Goal: Task Accomplishment & Management: Use online tool/utility

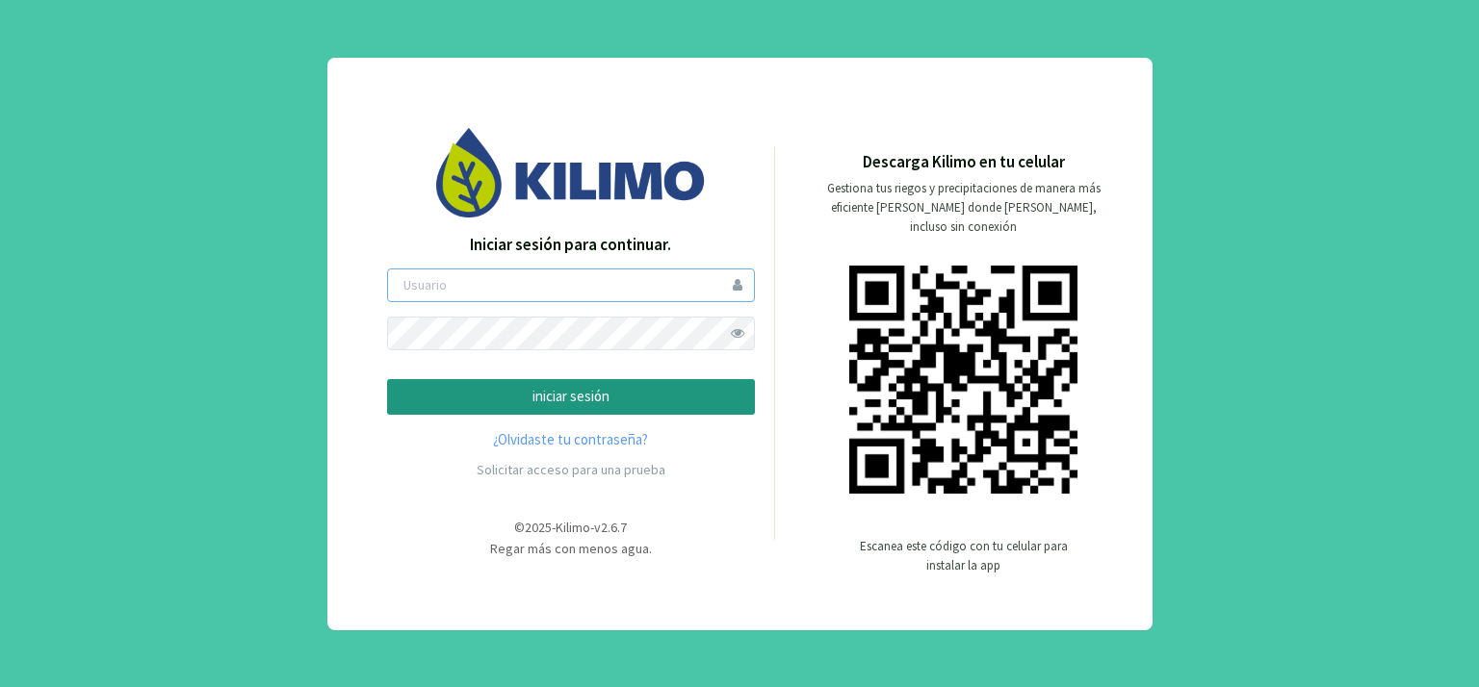
type input "[PERSON_NAME]"
click at [556, 389] on p "iniciar sesión" at bounding box center [570, 397] width 335 height 22
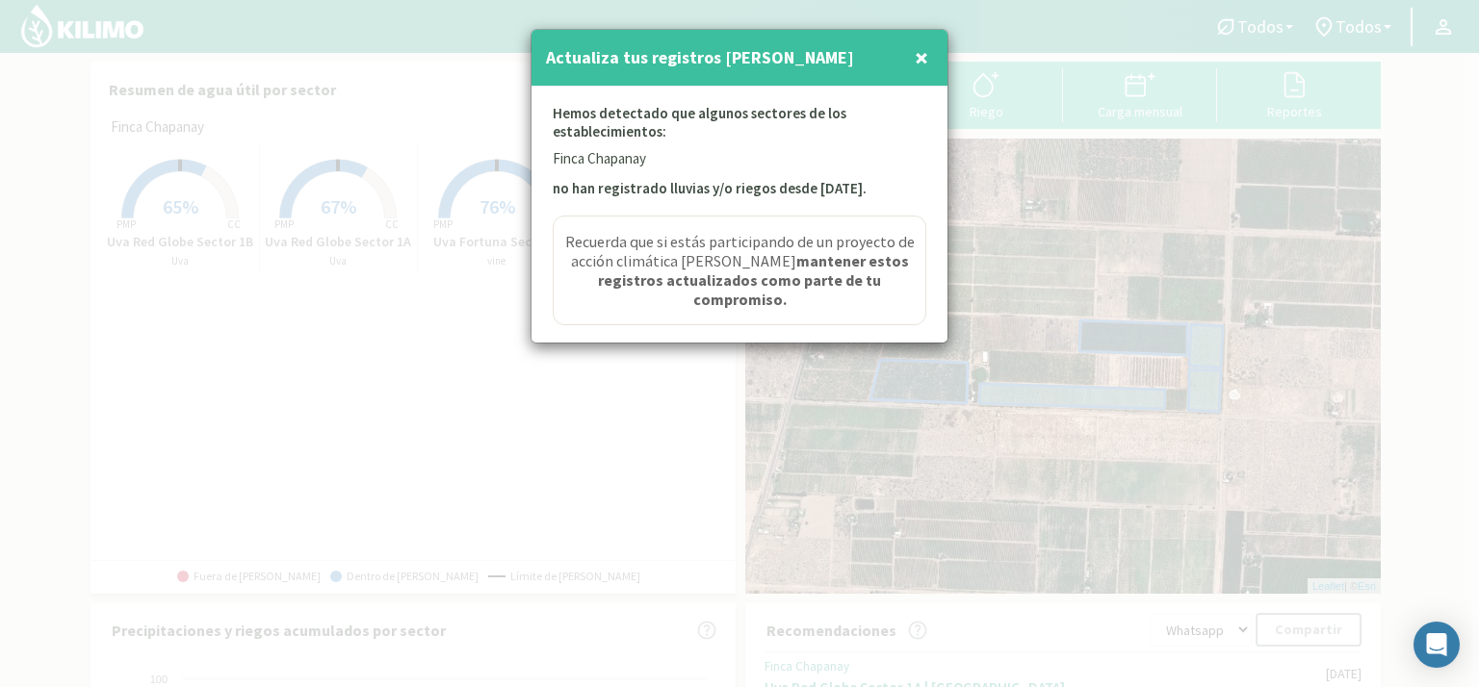
click at [916, 57] on span "×" at bounding box center [921, 57] width 13 height 32
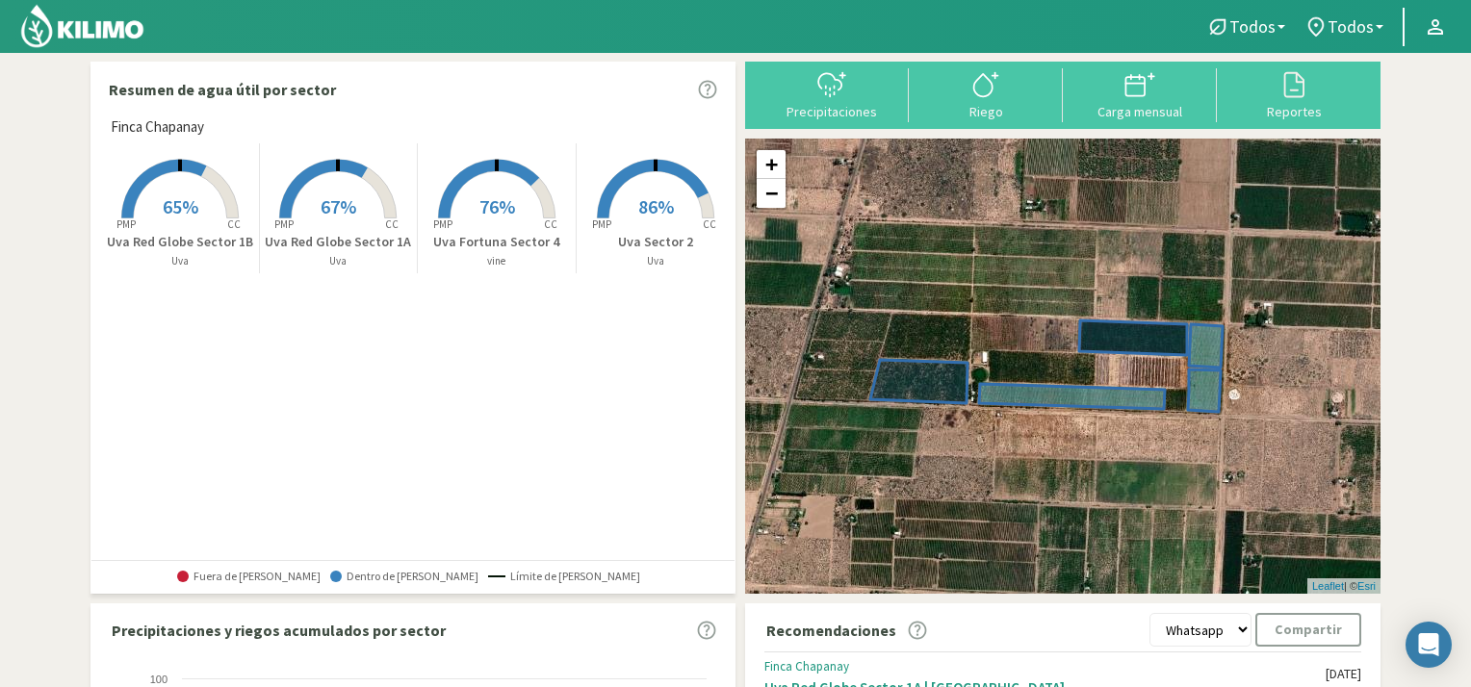
click at [173, 194] on span "65%" at bounding box center [181, 206] width 36 height 24
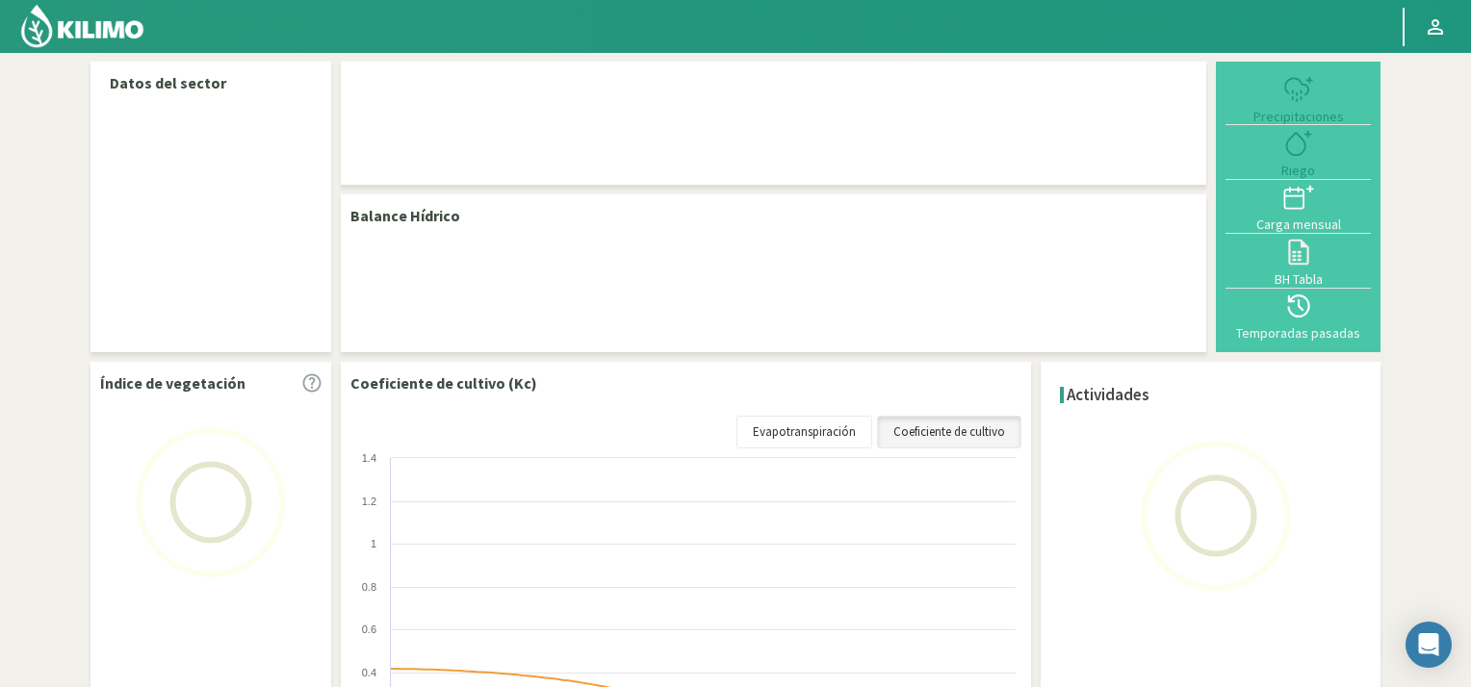
select select "2: Object"
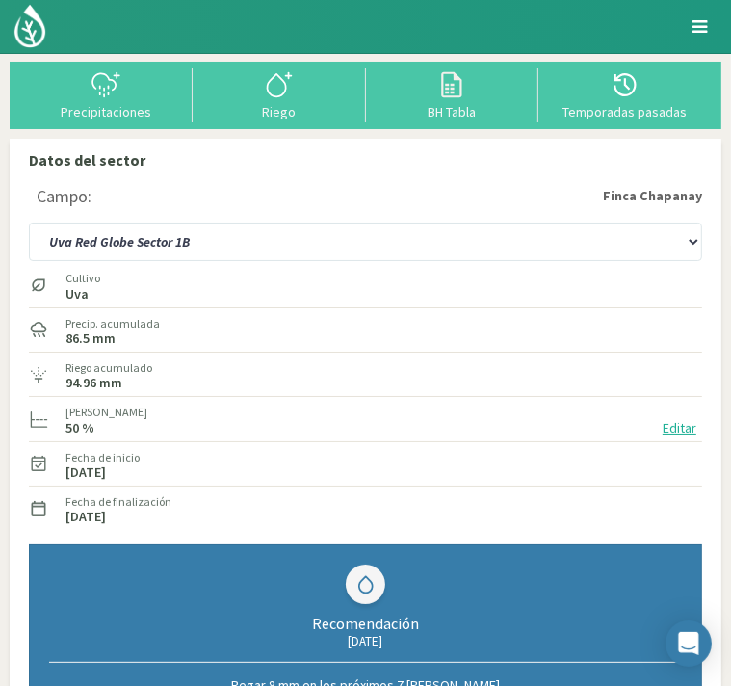
click at [0, 0] on img at bounding box center [0, 0] width 0 height 0
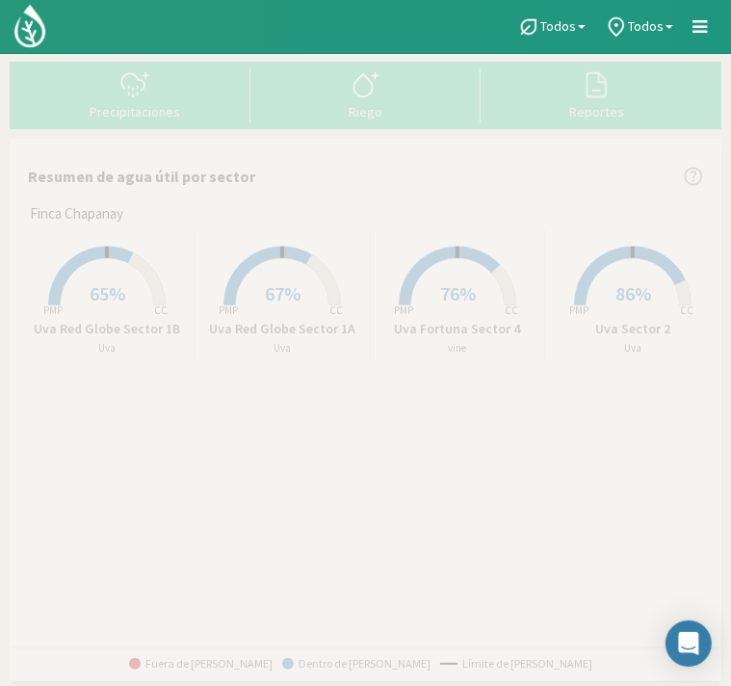
click at [272, 292] on span "67%" at bounding box center [283, 293] width 36 height 24
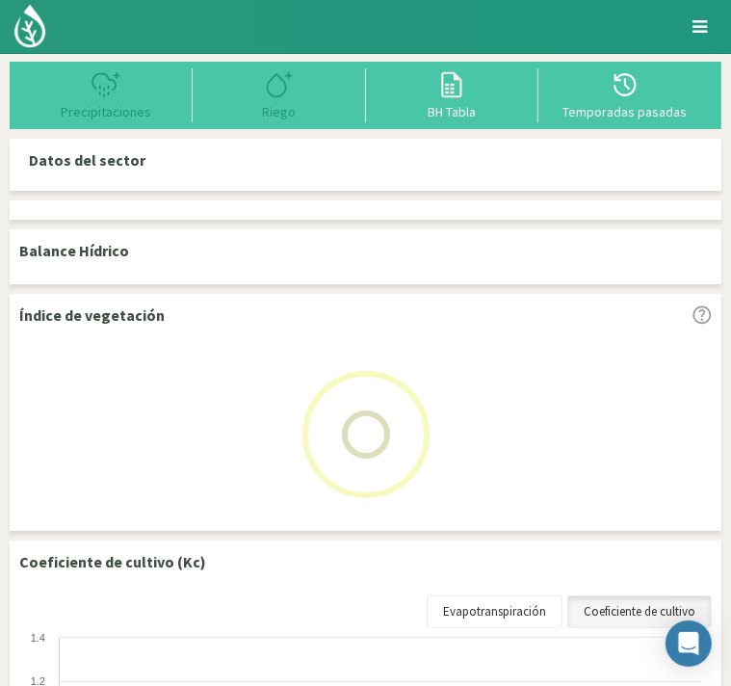
select select "1: Object"
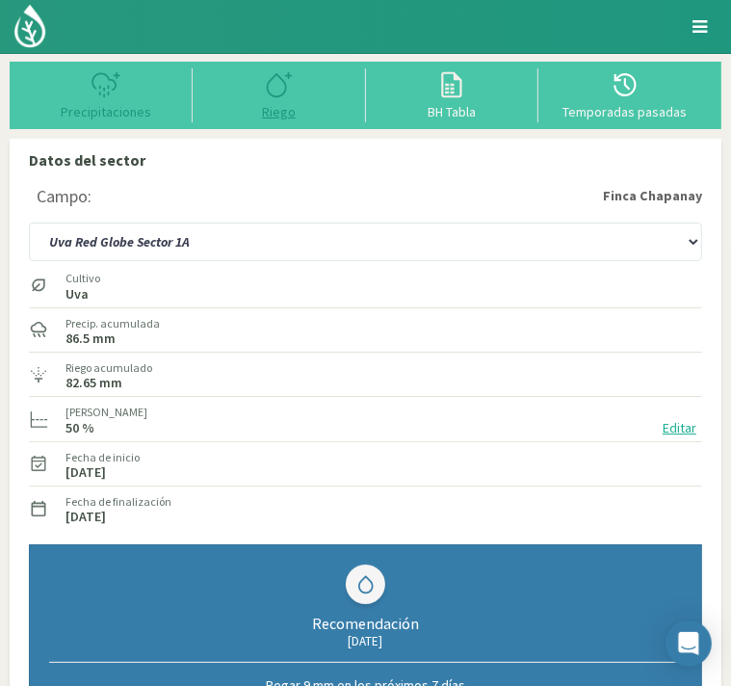
type input "43.4"
click at [274, 88] on icon at bounding box center [279, 84] width 31 height 31
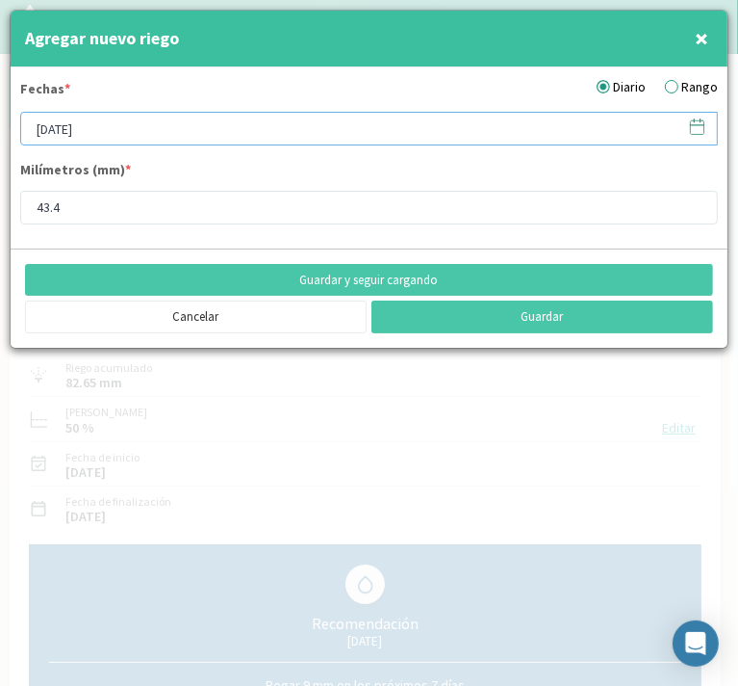
click at [74, 125] on input "[DATE]" at bounding box center [369, 129] width 698 height 34
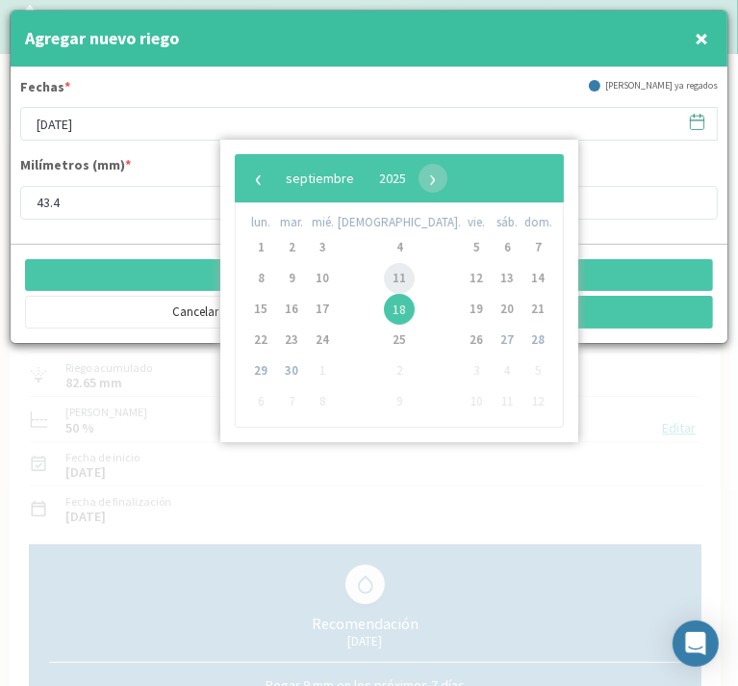
click at [384, 272] on span "11" at bounding box center [399, 278] width 31 height 31
type input "[DATE]"
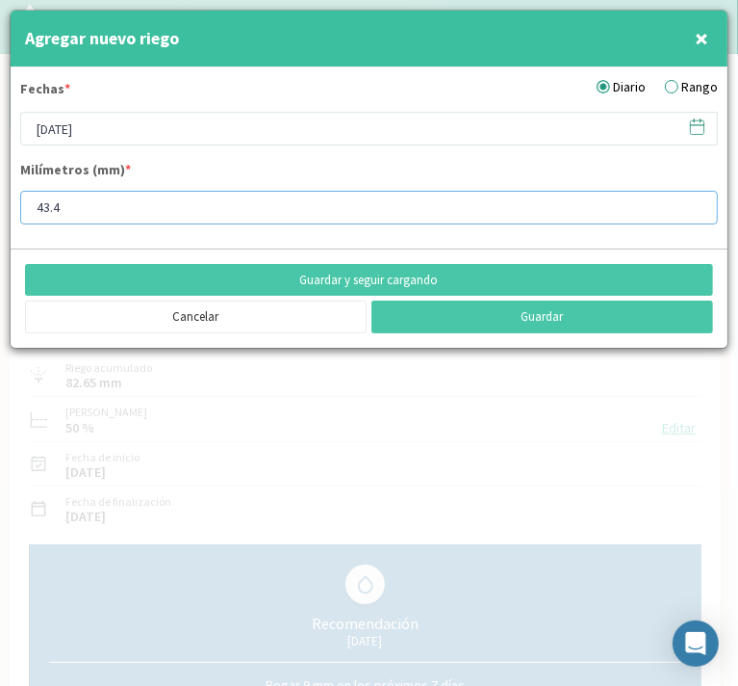
drag, startPoint x: 67, startPoint y: 209, endPoint x: 9, endPoint y: 210, distance: 58.7
click at [10, 210] on div "Agregar nuevo riego × Fechas * Diario Rango [DATE] Milímetros (mm) * 43.4 Guard…" at bounding box center [369, 179] width 719 height 339
type input "63"
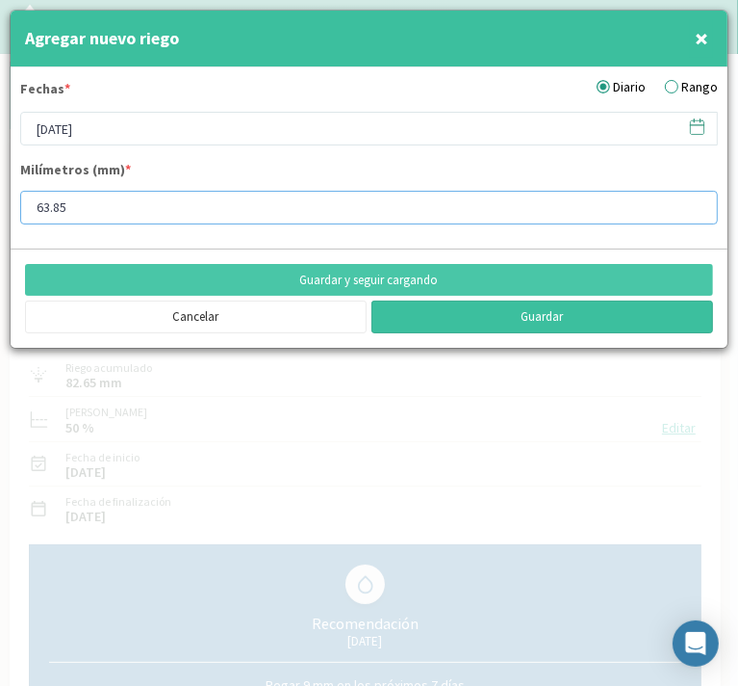
type input "63.85"
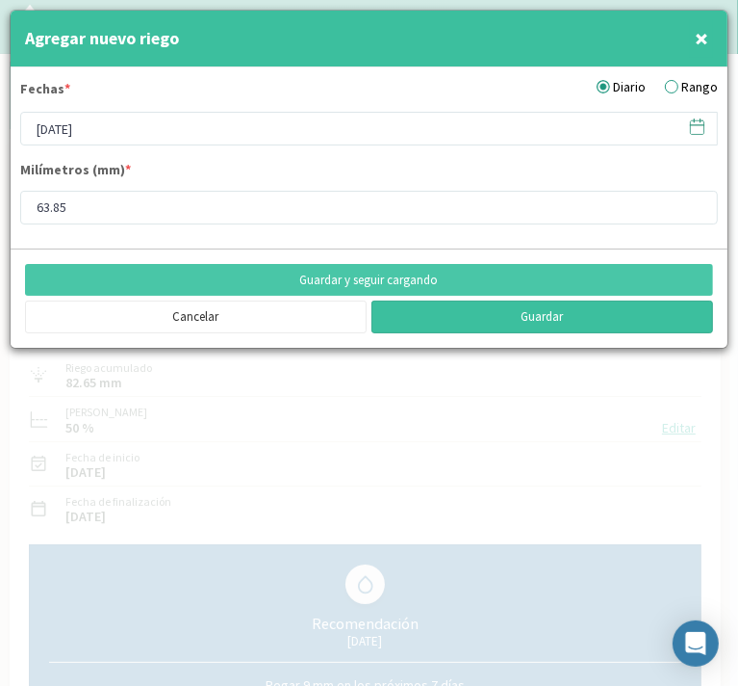
click at [589, 319] on button "Guardar" at bounding box center [543, 316] width 342 height 33
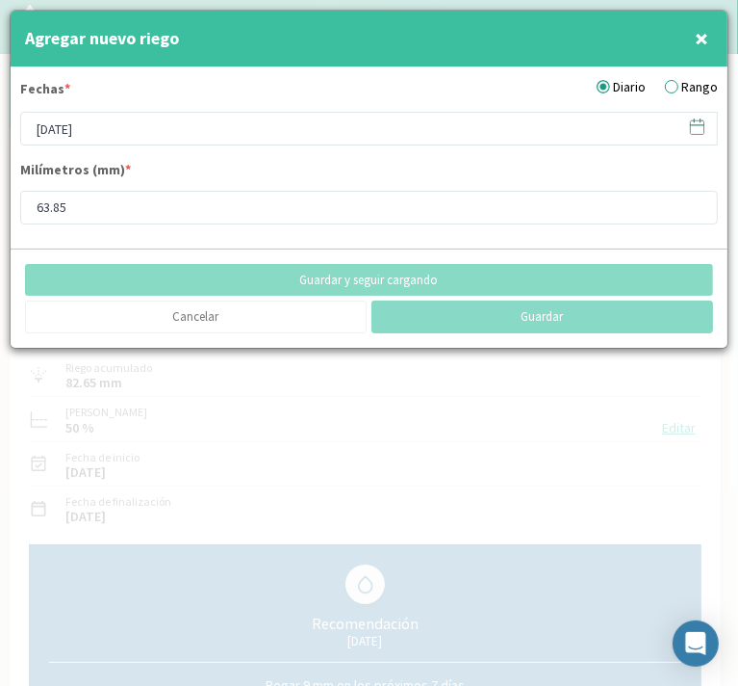
type input "[DATE]"
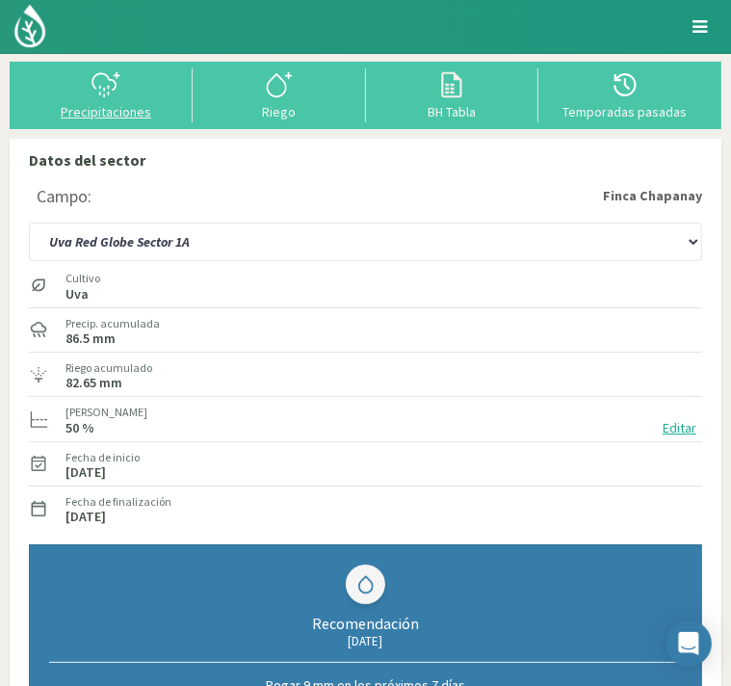
click at [101, 91] on icon at bounding box center [106, 84] width 31 height 31
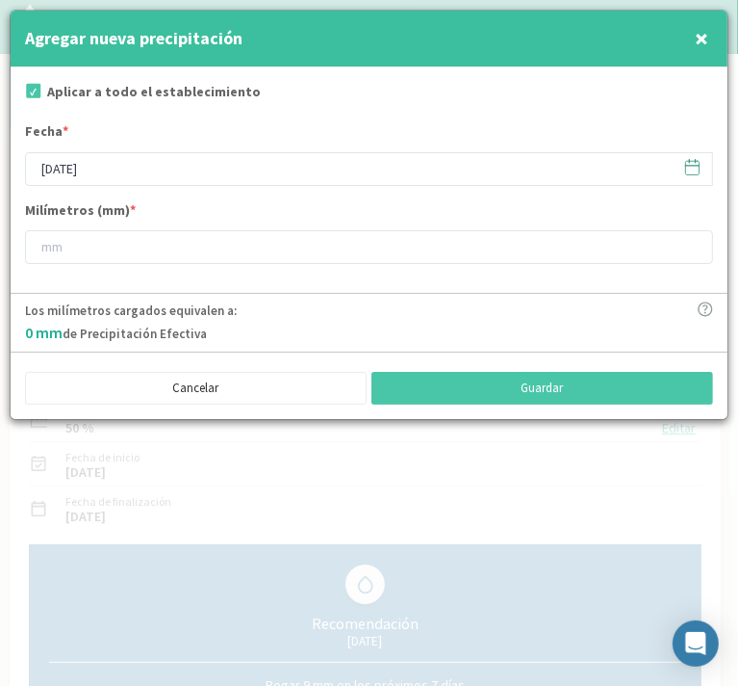
click at [691, 164] on icon at bounding box center [693, 167] width 18 height 18
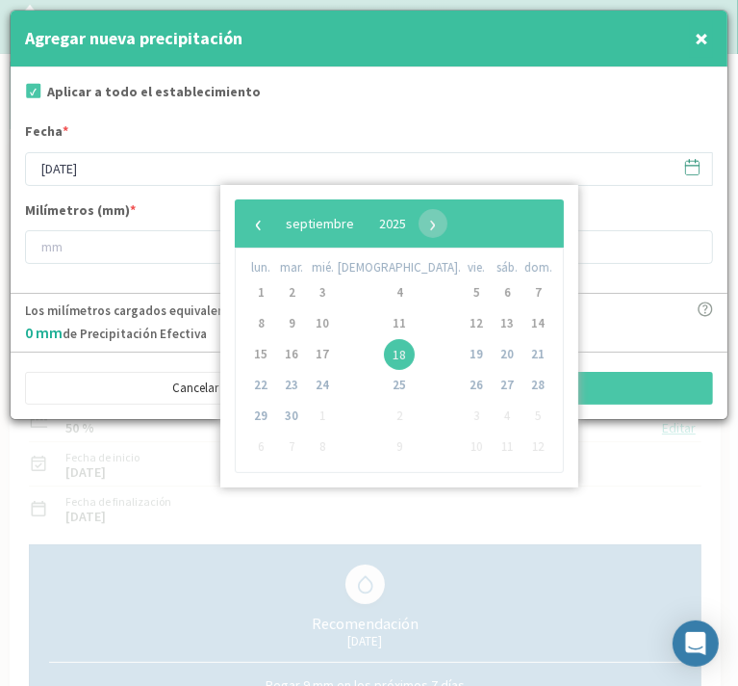
click at [691, 164] on icon at bounding box center [693, 167] width 18 height 18
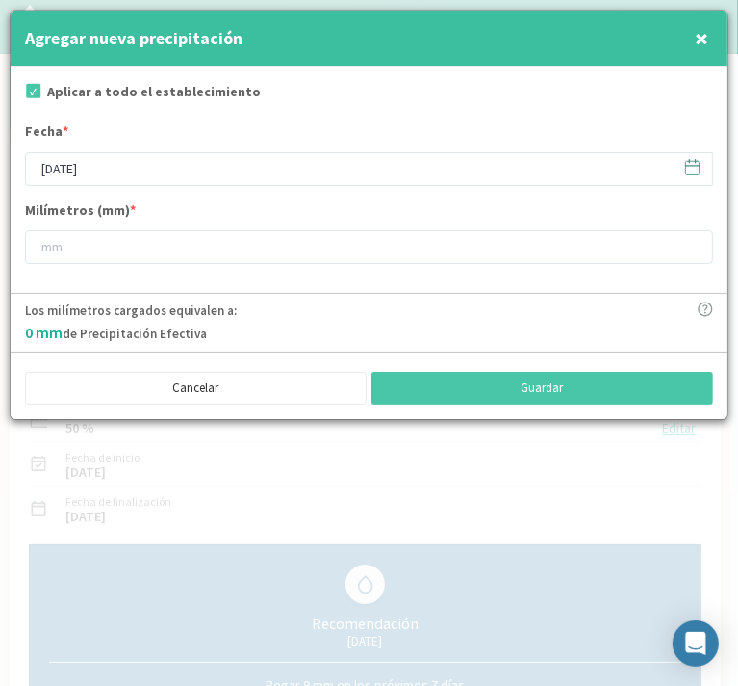
click at [703, 35] on span "×" at bounding box center [701, 38] width 13 height 32
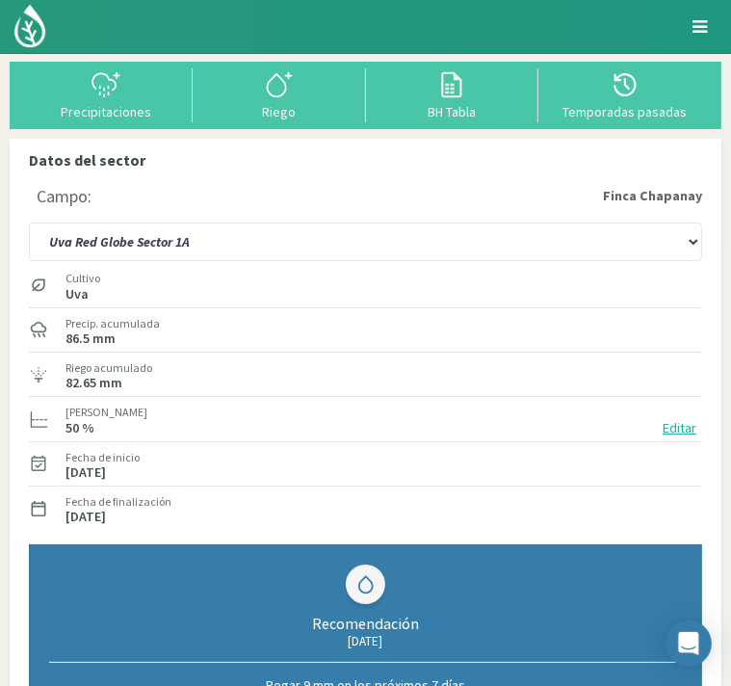
click at [0, 0] on img at bounding box center [0, 0] width 0 height 0
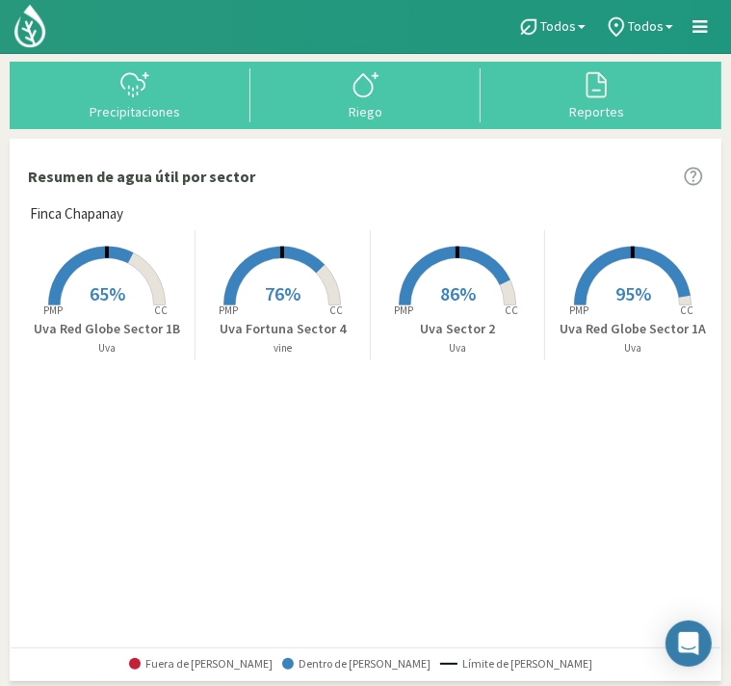
click at [99, 265] on rect at bounding box center [107, 307] width 154 height 154
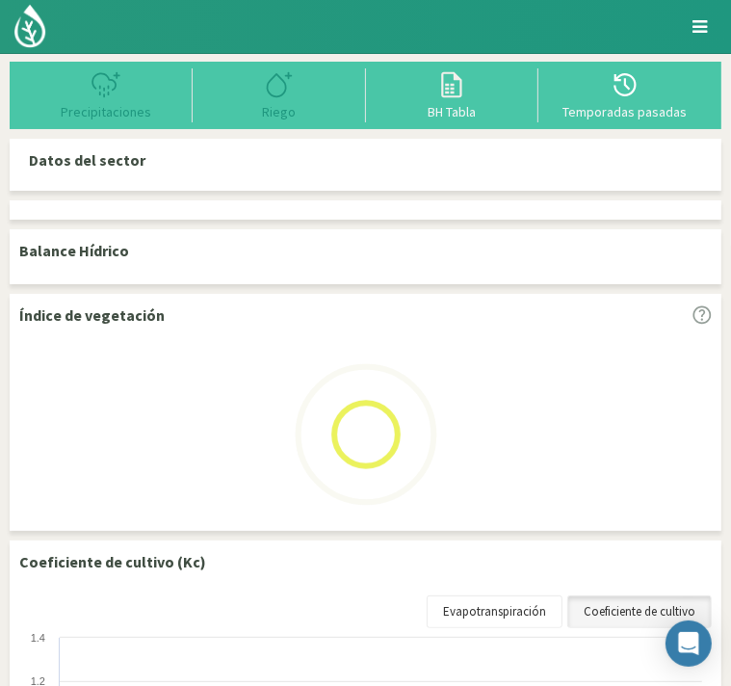
select select "2: Object"
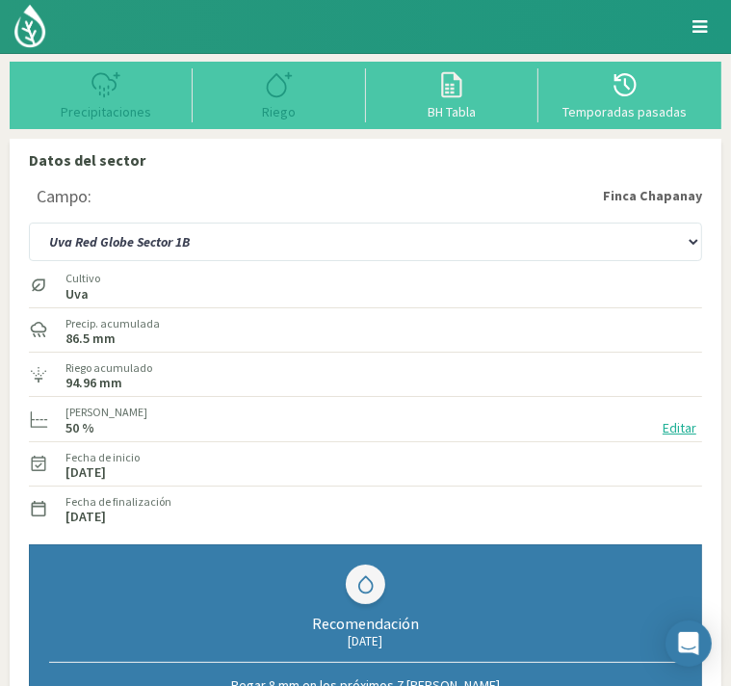
type input "49.16"
click at [275, 94] on icon at bounding box center [279, 84] width 31 height 31
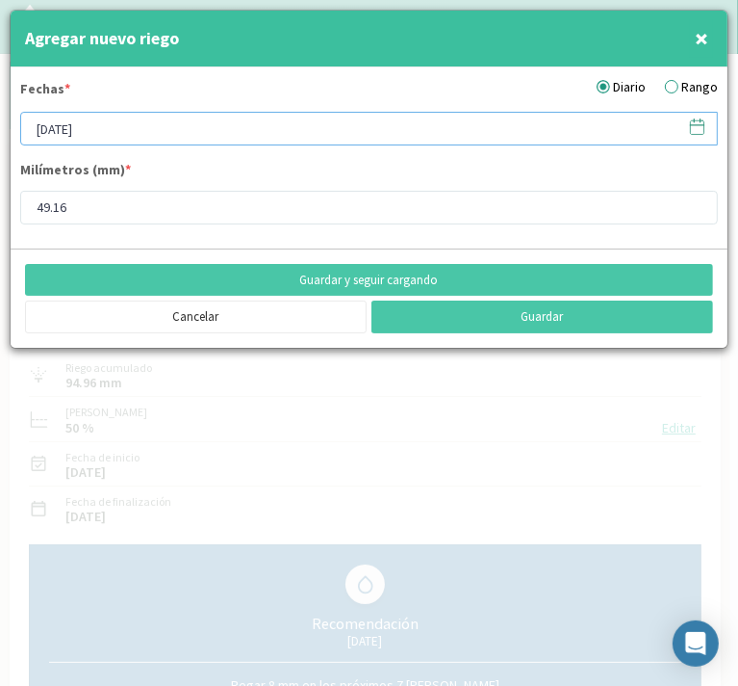
click at [256, 120] on input "[DATE]" at bounding box center [369, 129] width 698 height 34
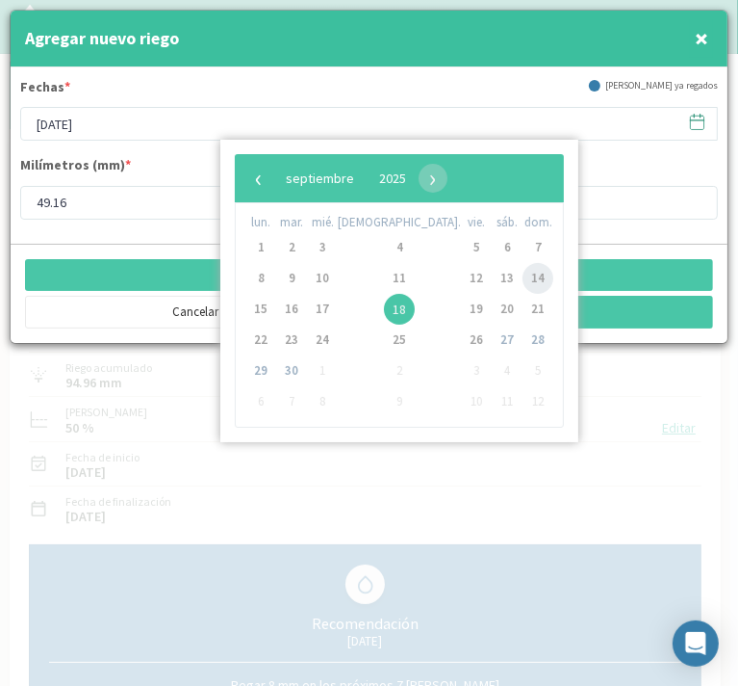
click at [523, 276] on span "14" at bounding box center [538, 278] width 31 height 31
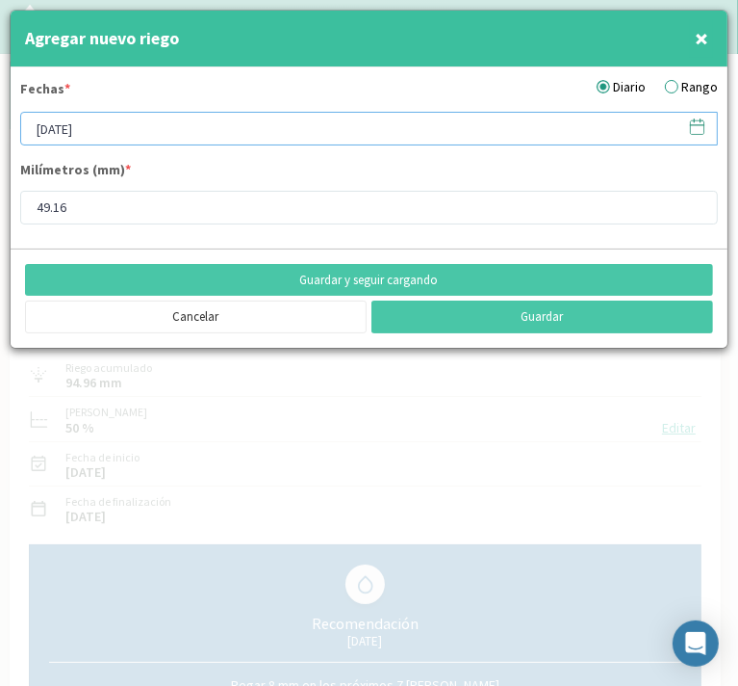
click at [381, 126] on input "[DATE]" at bounding box center [369, 129] width 698 height 34
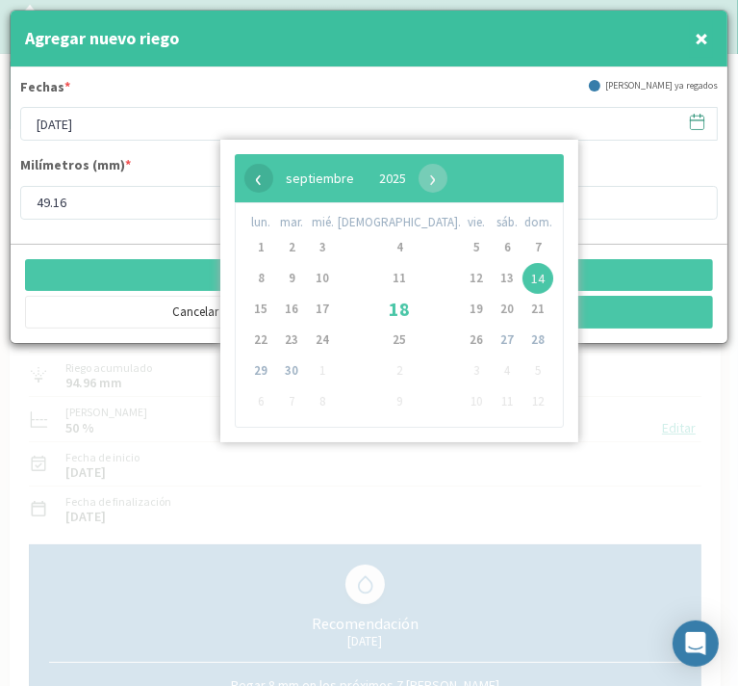
click at [260, 182] on span "‹" at bounding box center [259, 178] width 29 height 29
click at [384, 305] on span "14" at bounding box center [399, 309] width 31 height 31
type input "[DATE]"
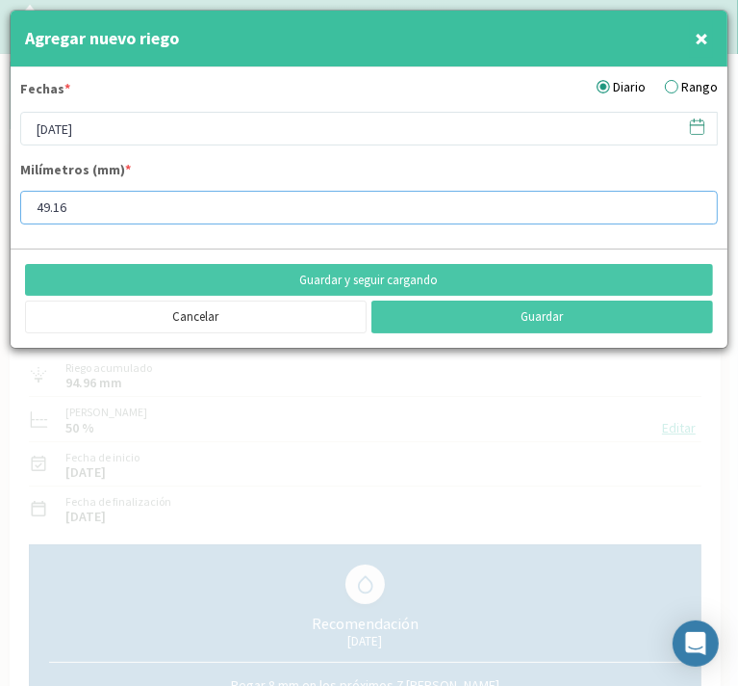
drag, startPoint x: 96, startPoint y: 211, endPoint x: 18, endPoint y: 214, distance: 78.0
click at [18, 214] on form "Fechas * Diario Rango [DATE] Milímetros (mm) * 49.16" at bounding box center [369, 157] width 717 height 181
type input "11"
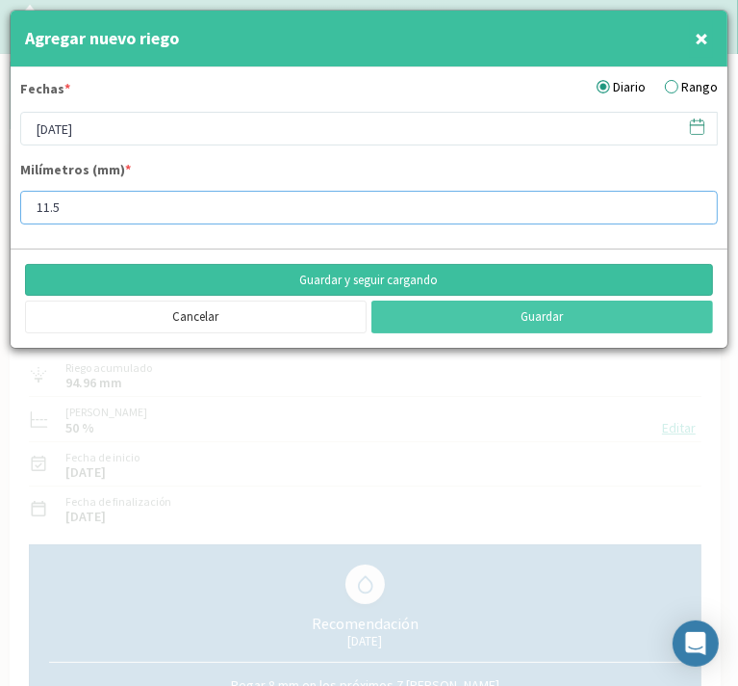
type input "11.5"
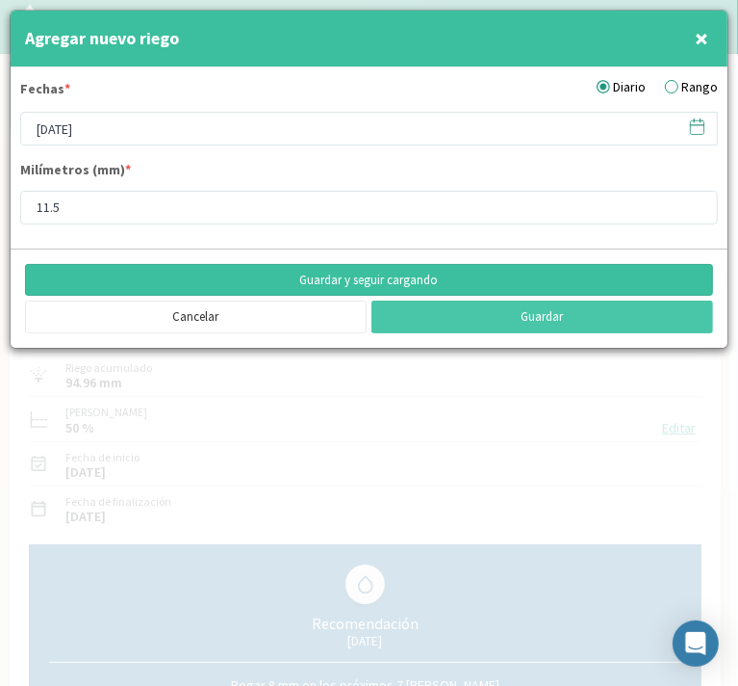
click at [313, 285] on button "Guardar y seguir cargando" at bounding box center [369, 280] width 688 height 33
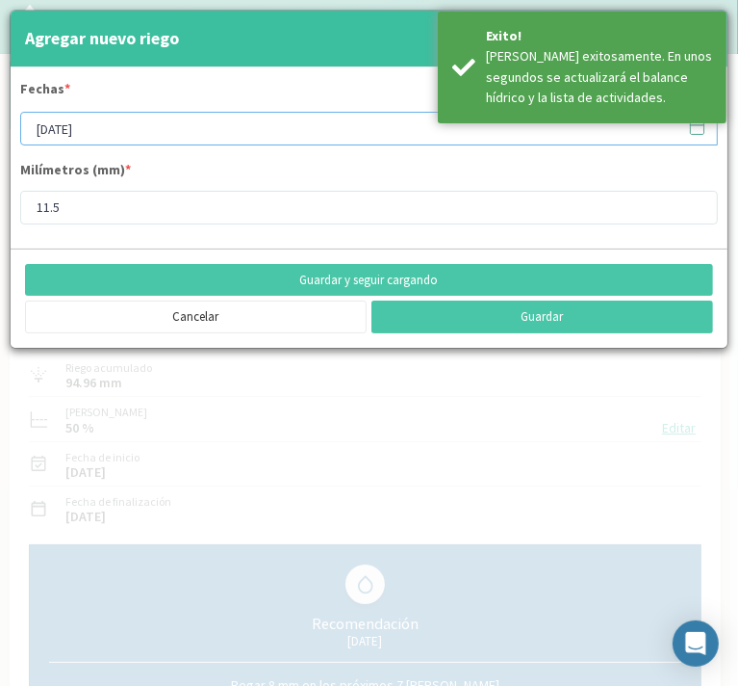
click at [219, 126] on input "[DATE]" at bounding box center [369, 129] width 698 height 34
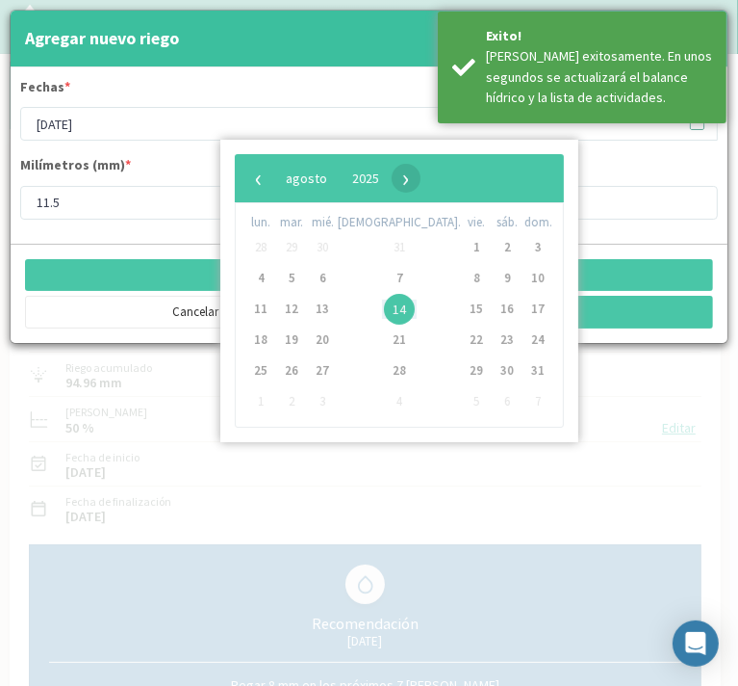
click at [421, 179] on span "›" at bounding box center [406, 178] width 29 height 29
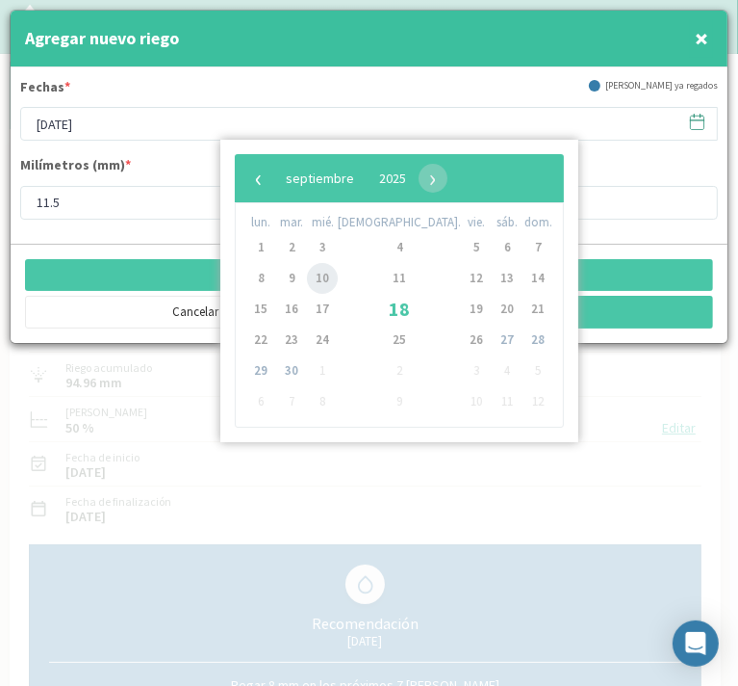
click at [338, 276] on span "10" at bounding box center [322, 278] width 31 height 31
type input "[DATE]"
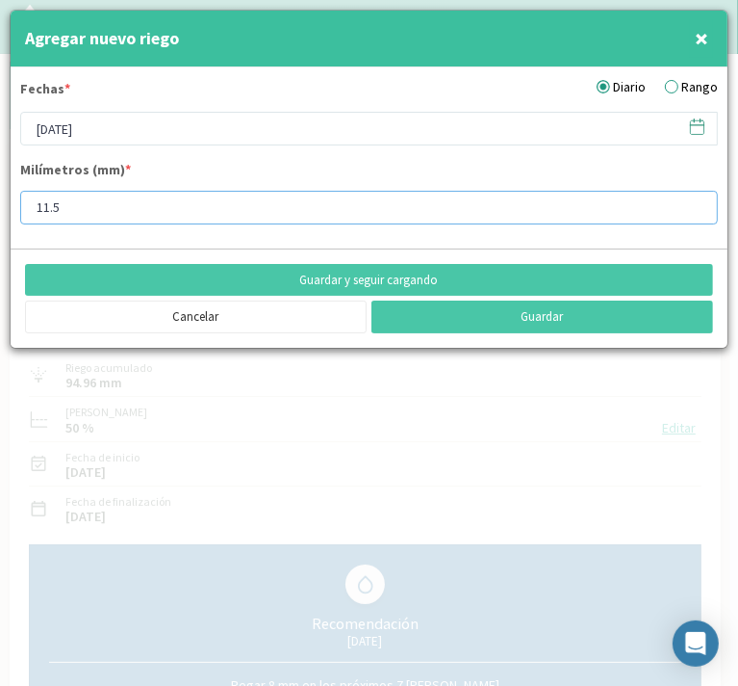
drag, startPoint x: 87, startPoint y: 201, endPoint x: -37, endPoint y: 210, distance: 123.5
click at [0, 210] on html "Principal Perfil Perfil Salir Datos del sector Campo: [GEOGRAPHIC_DATA] Uva For…" at bounding box center [369, 343] width 738 height 686
type input "83"
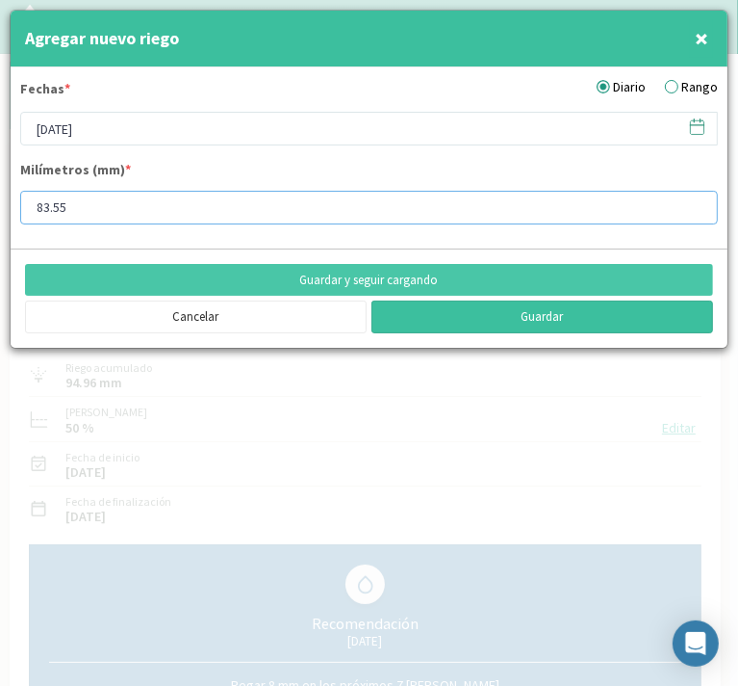
type input "83.55"
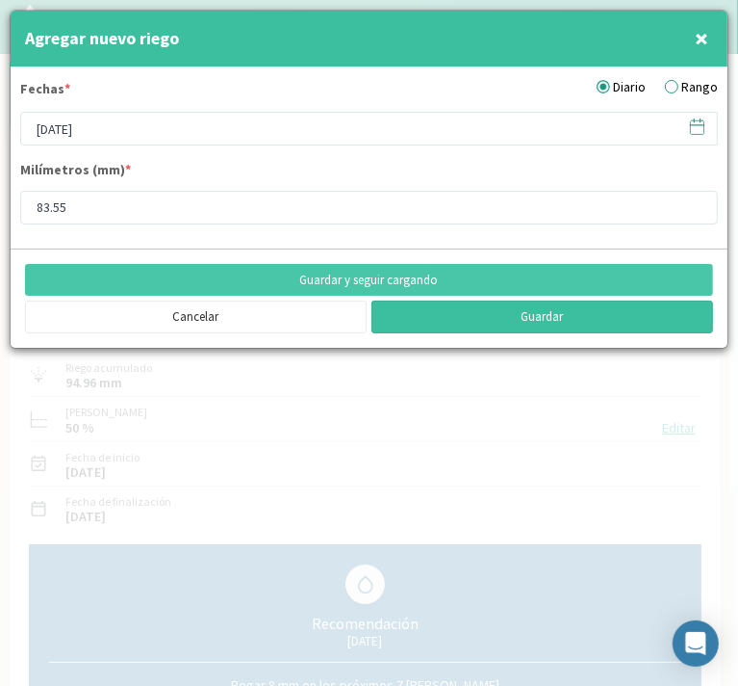
click at [528, 316] on button "Guardar" at bounding box center [543, 316] width 342 height 33
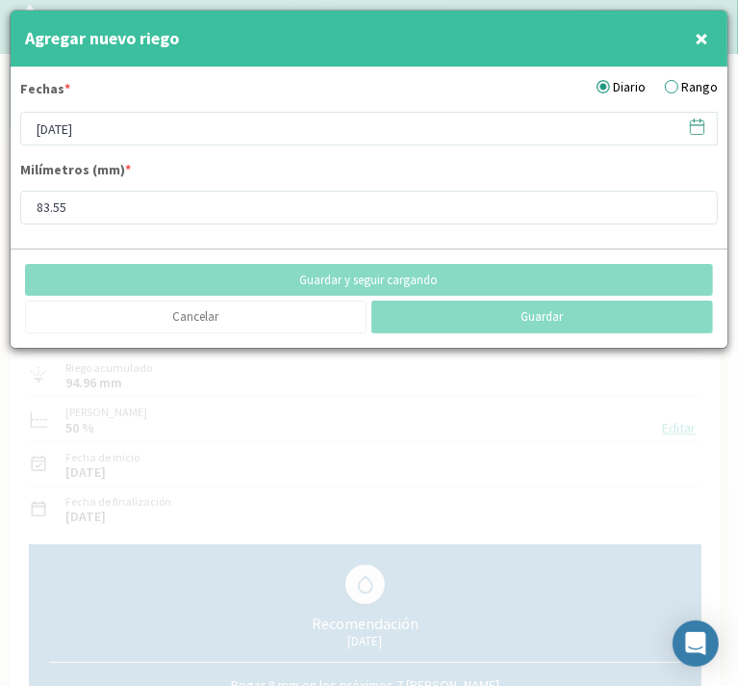
type input "[DATE]"
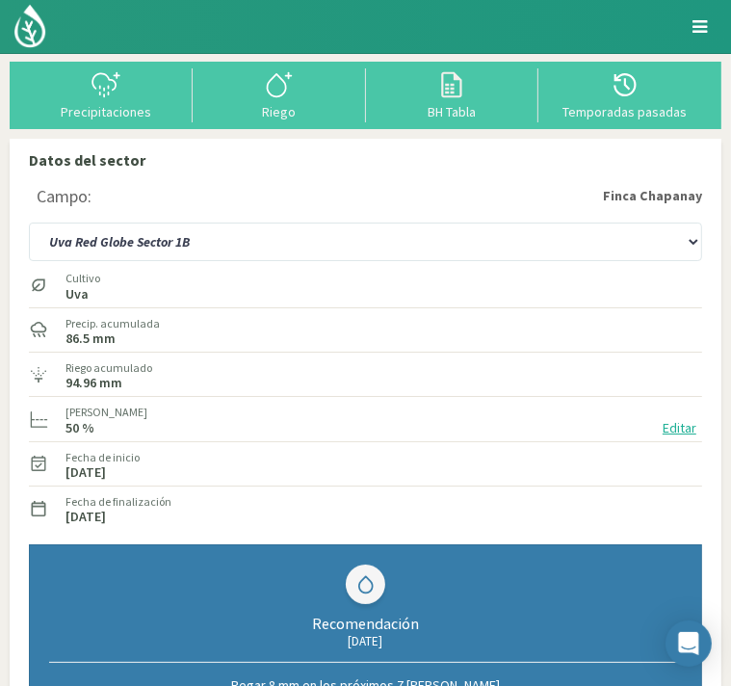
click at [0, 0] on img at bounding box center [0, 0] width 0 height 0
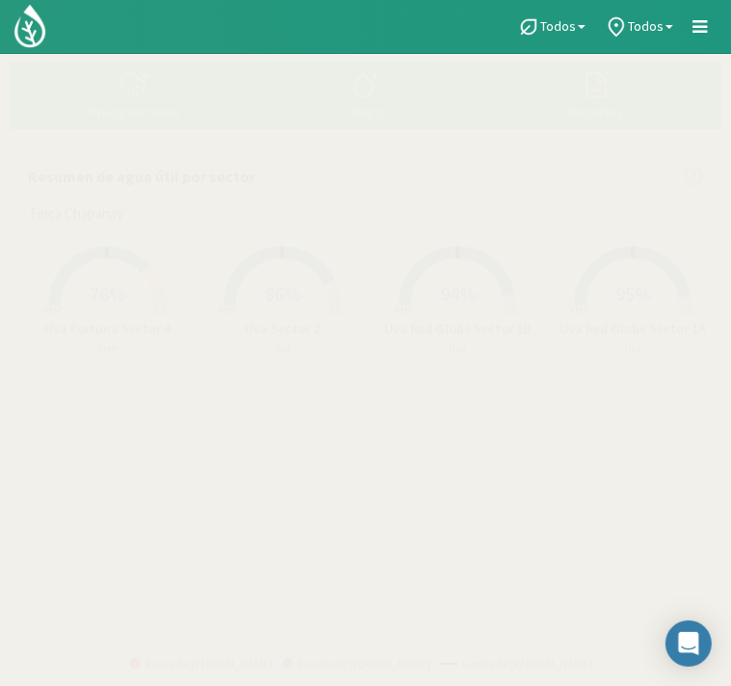
click at [287, 284] on span "86%" at bounding box center [283, 293] width 36 height 24
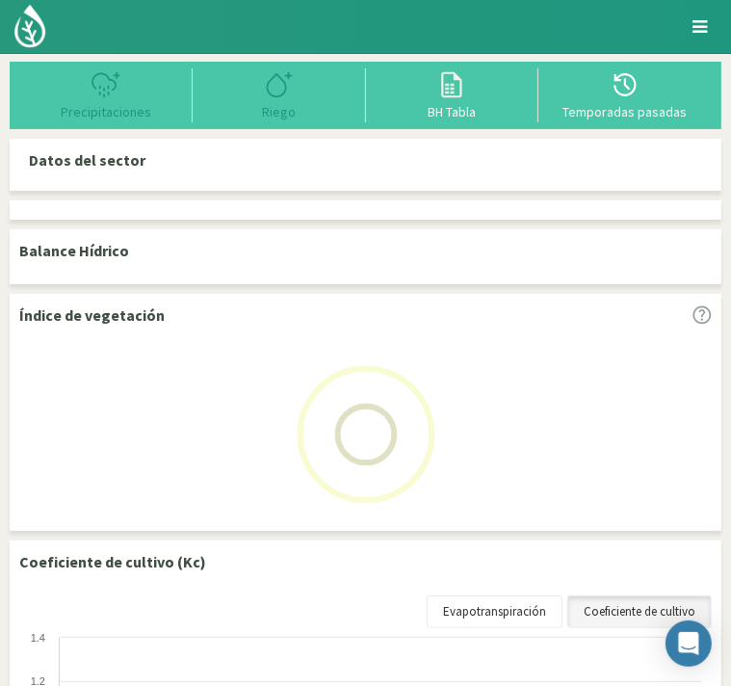
select select "3: Object"
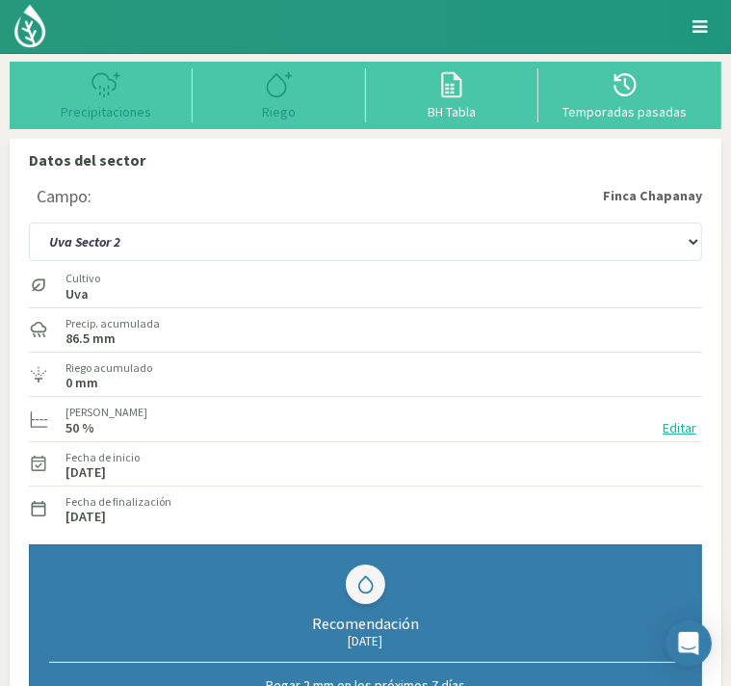
type input "0"
click at [279, 97] on icon at bounding box center [279, 84] width 31 height 31
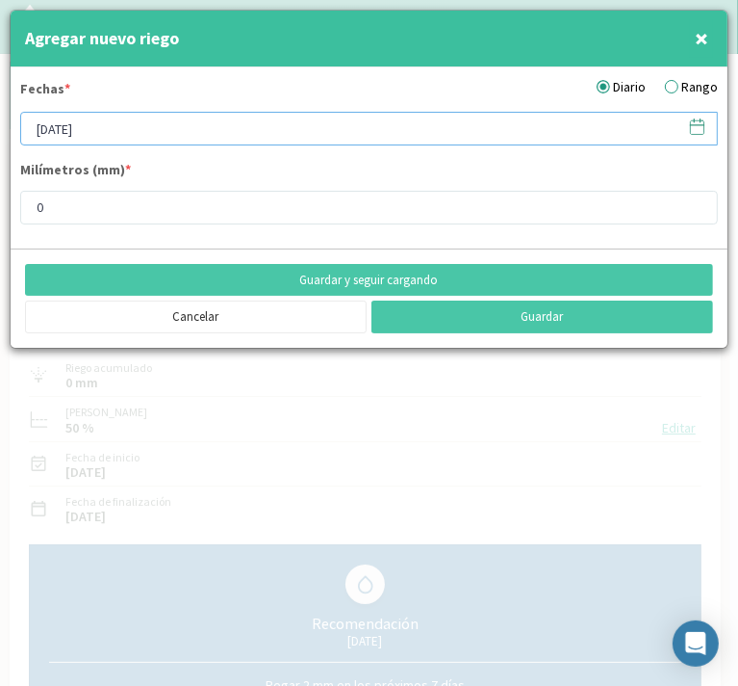
click at [206, 128] on input "[DATE]" at bounding box center [369, 129] width 698 height 34
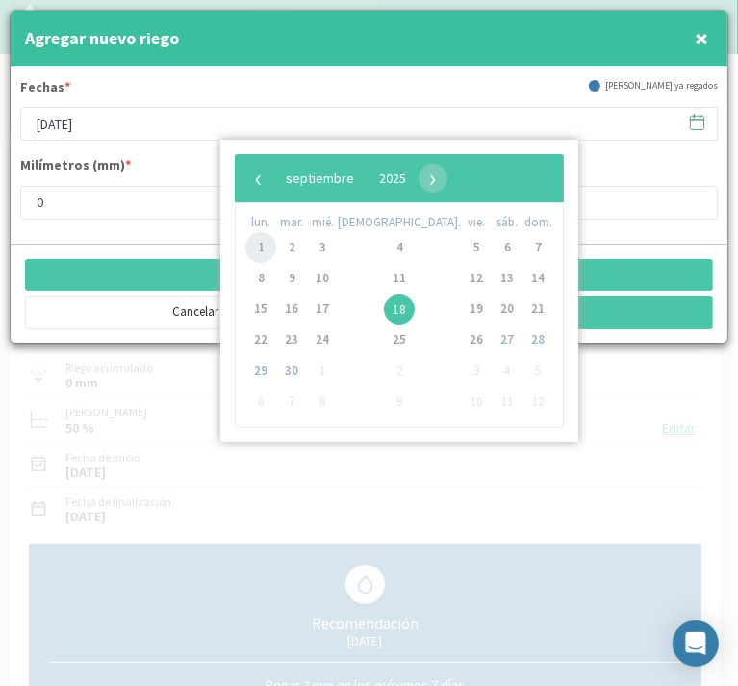
click at [264, 242] on span "1" at bounding box center [261, 247] width 31 height 31
type input "[DATE]"
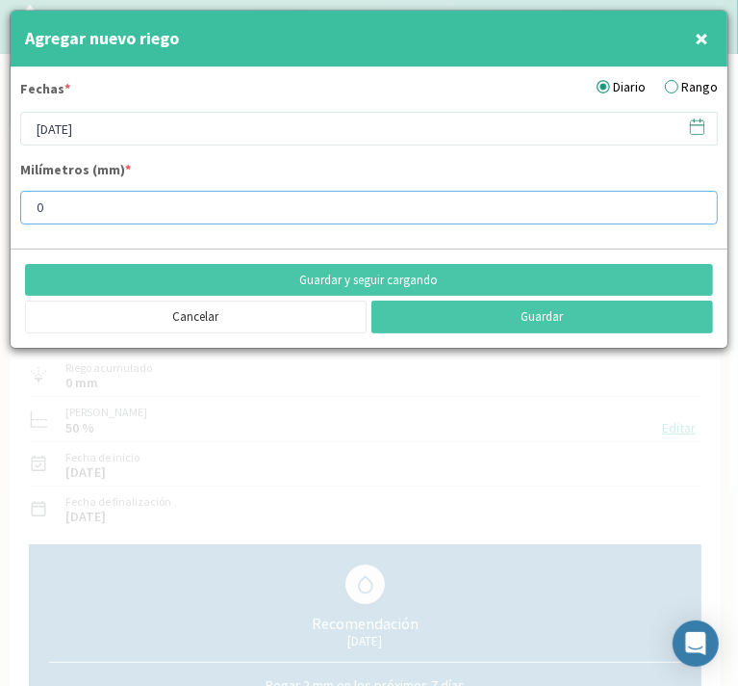
click at [162, 209] on input "0" at bounding box center [369, 208] width 698 height 34
type input "011"
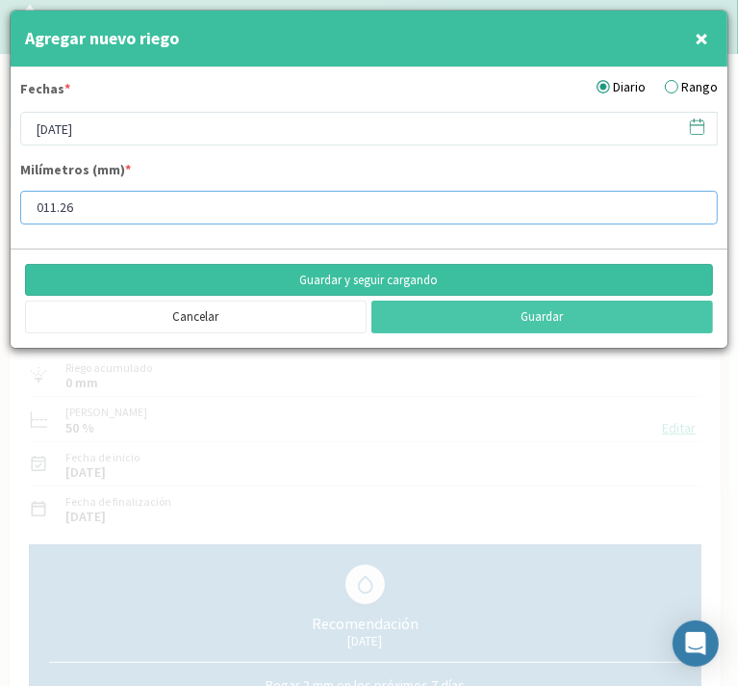
type input "011.26"
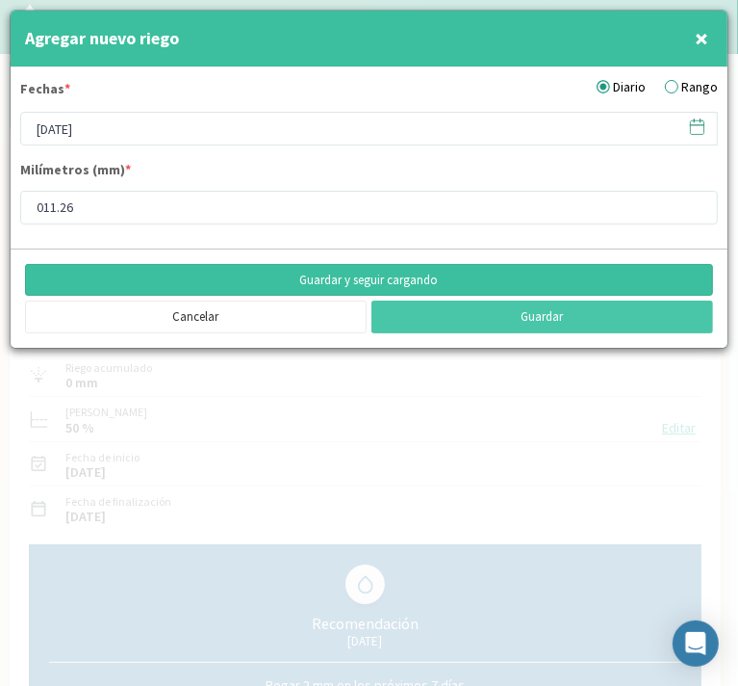
click at [349, 278] on button "Guardar y seguir cargando" at bounding box center [369, 280] width 688 height 33
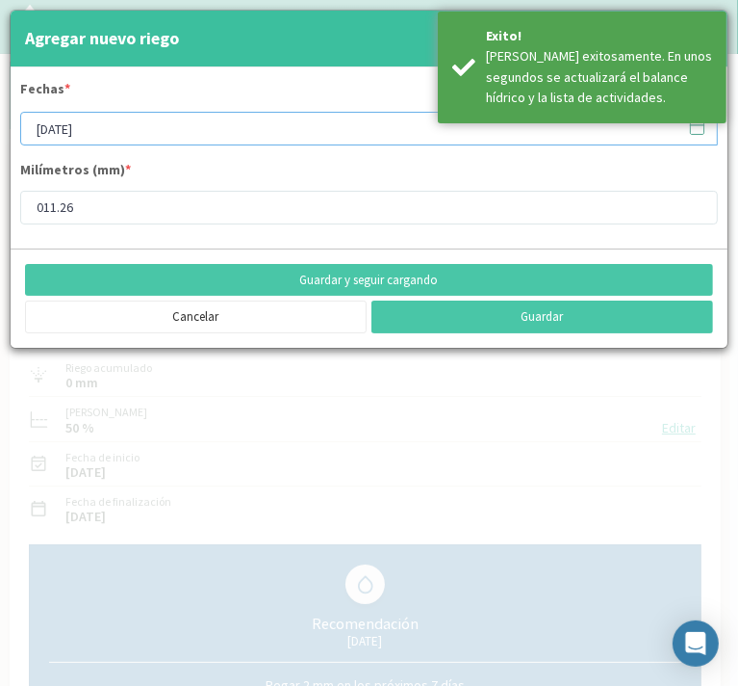
click at [119, 127] on input "[DATE]" at bounding box center [369, 129] width 698 height 34
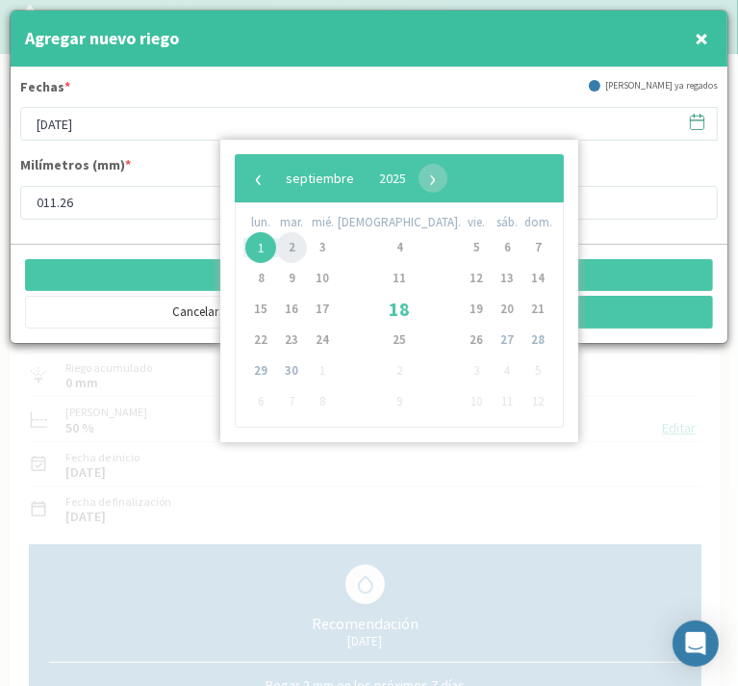
click at [298, 243] on span "2" at bounding box center [291, 247] width 31 height 31
type input "[DATE]"
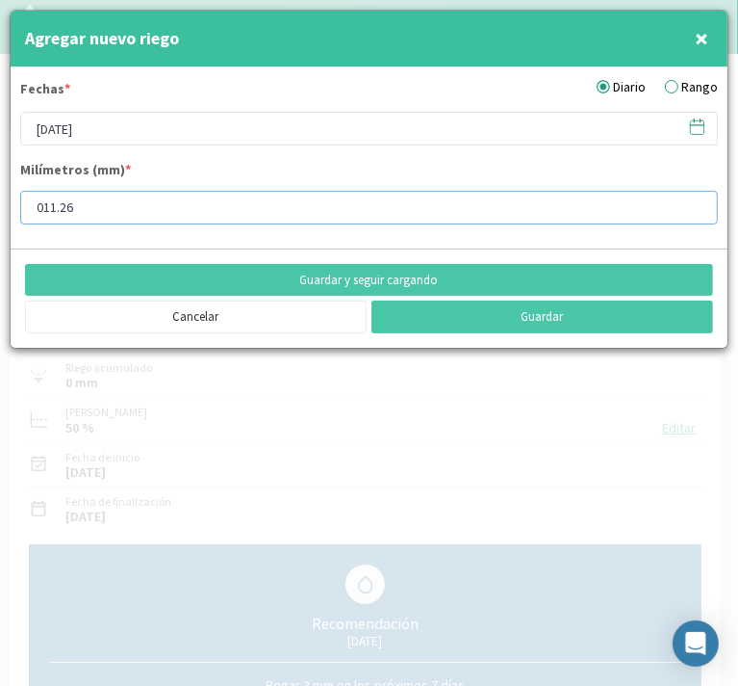
drag, startPoint x: 87, startPoint y: 210, endPoint x: -8, endPoint y: 202, distance: 94.7
click at [0, 202] on html "Principal Perfil Perfil Salir Datos del sector Campo: [GEOGRAPHIC_DATA] Uva For…" at bounding box center [369, 343] width 738 height 686
type input "14"
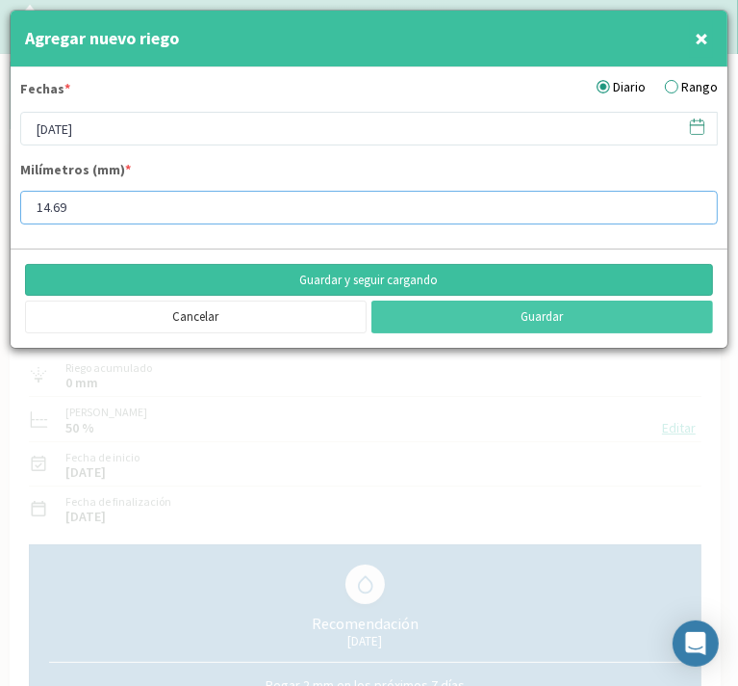
type input "14.69"
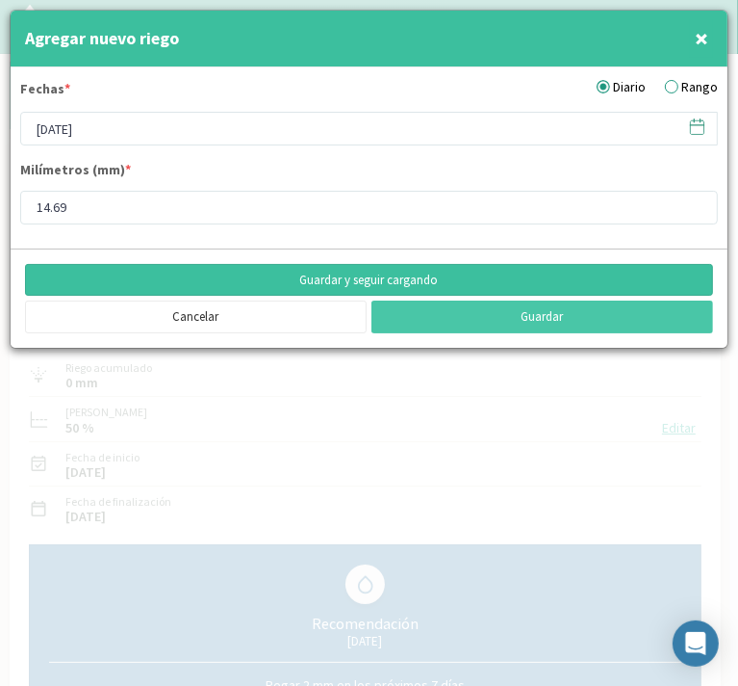
click at [239, 277] on button "Guardar y seguir cargando" at bounding box center [369, 280] width 688 height 33
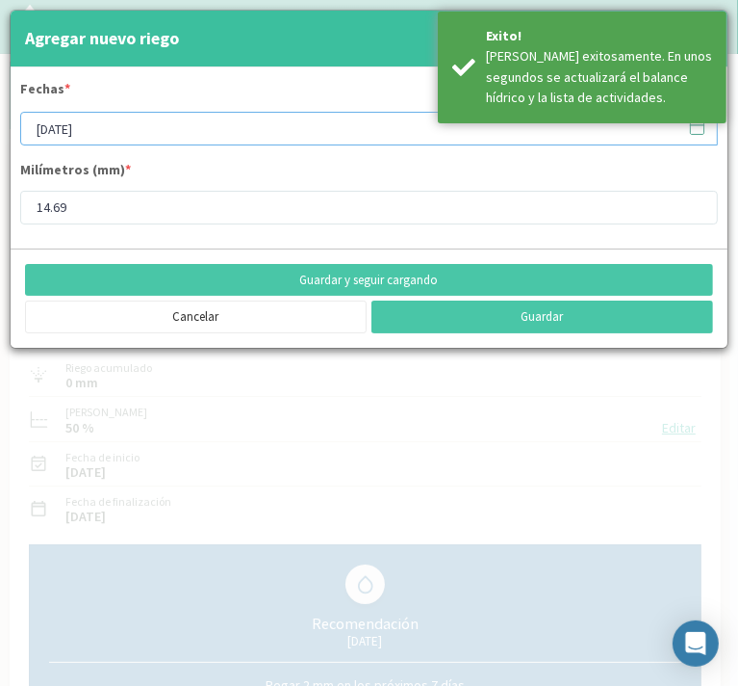
click at [139, 132] on input "[DATE]" at bounding box center [369, 129] width 698 height 34
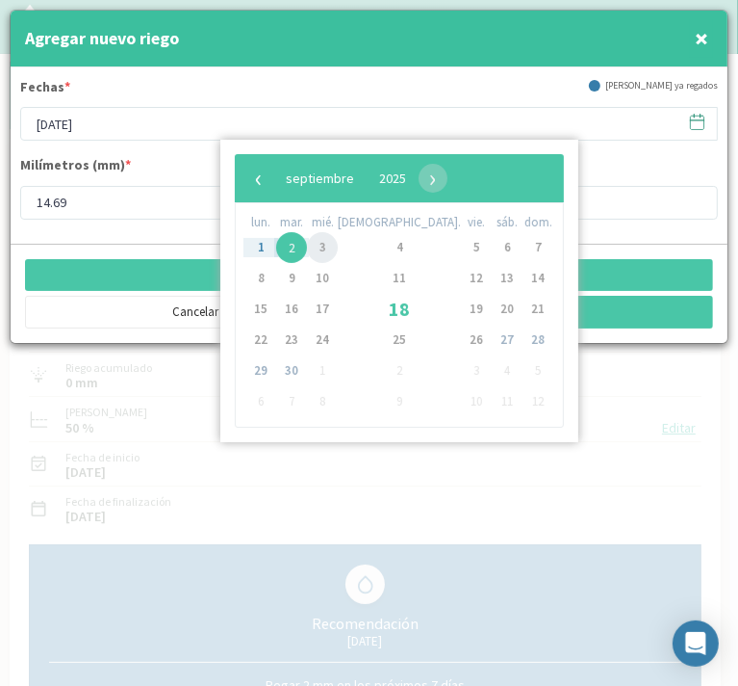
click at [336, 249] on span "3" at bounding box center [322, 247] width 31 height 31
type input "[DATE]"
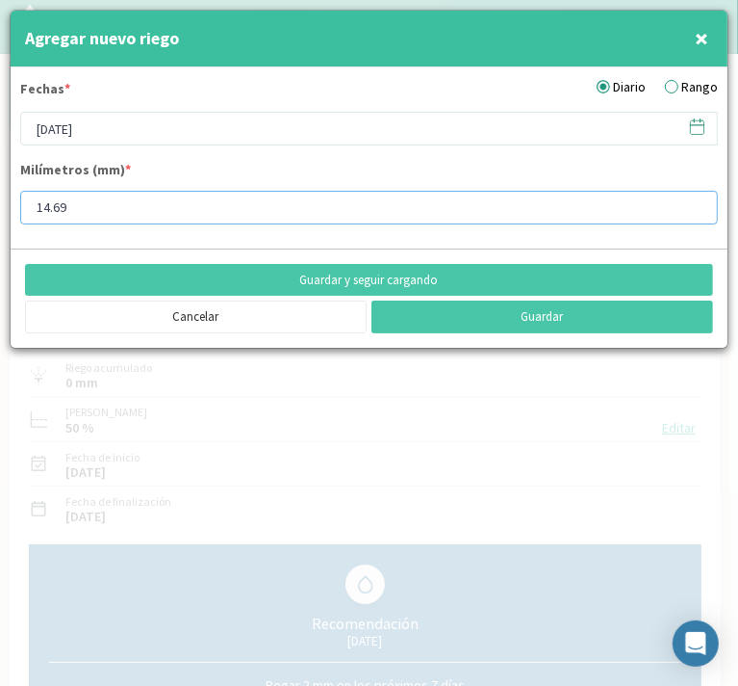
drag, startPoint x: 89, startPoint y: 204, endPoint x: 6, endPoint y: 210, distance: 83.0
click at [6, 210] on div "Agregar nuevo riego × Fechas * Diario Rango [DATE] Milímetros (mm) * 14.69 Guar…" at bounding box center [369, 343] width 738 height 686
type input "21"
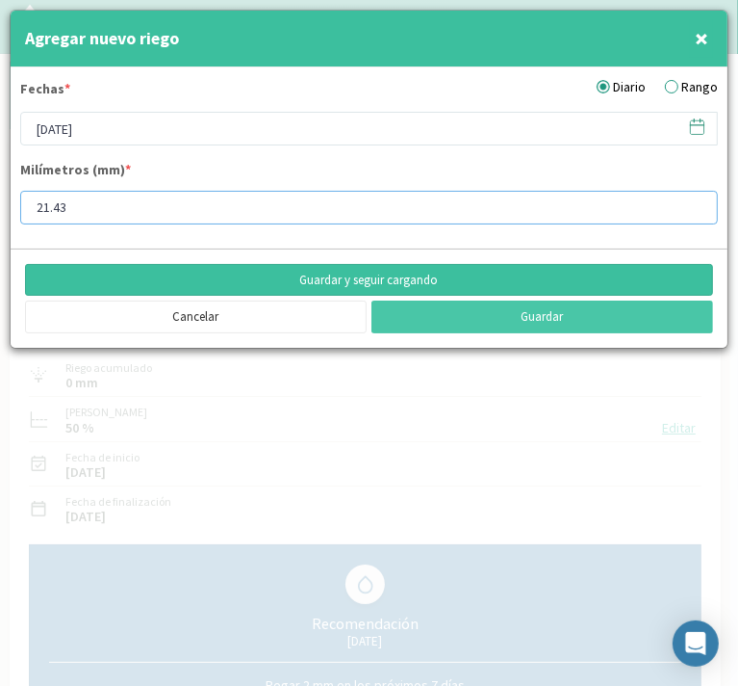
type input "21.43"
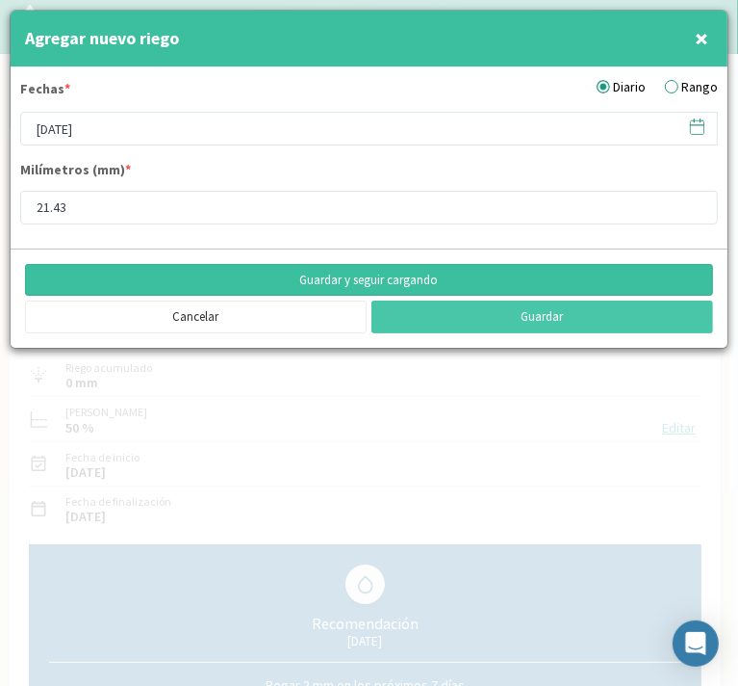
click at [322, 278] on button "Guardar y seguir cargando" at bounding box center [369, 280] width 688 height 33
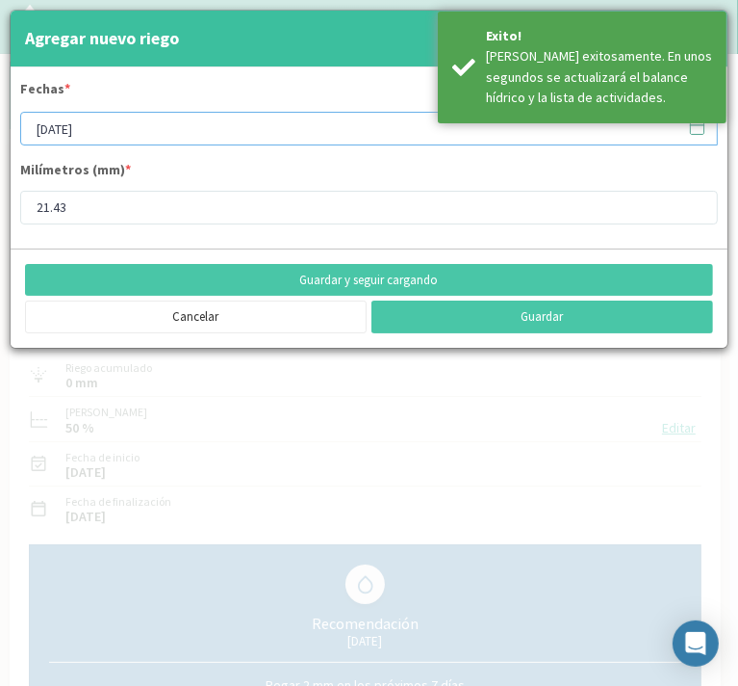
click at [97, 130] on input "[DATE]" at bounding box center [369, 129] width 698 height 34
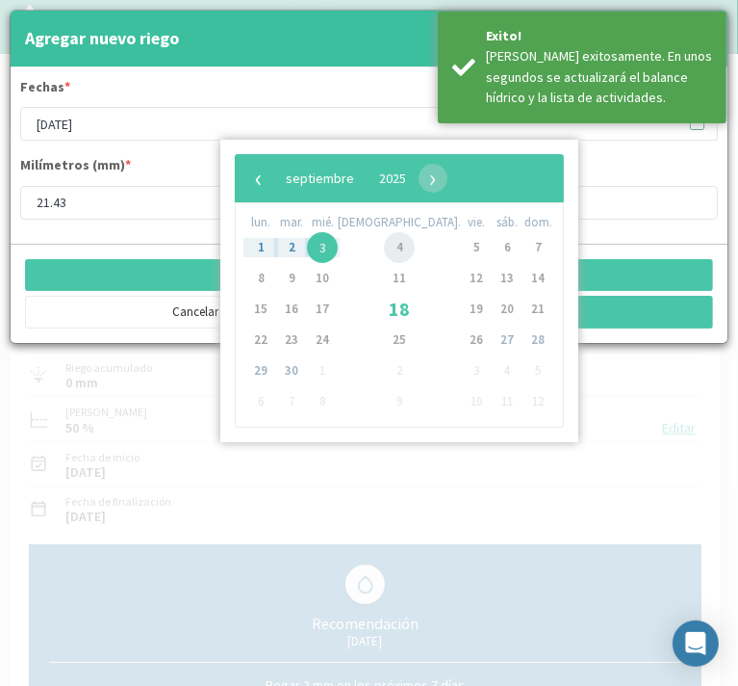
click at [384, 238] on span "4" at bounding box center [399, 247] width 31 height 31
type input "[DATE]"
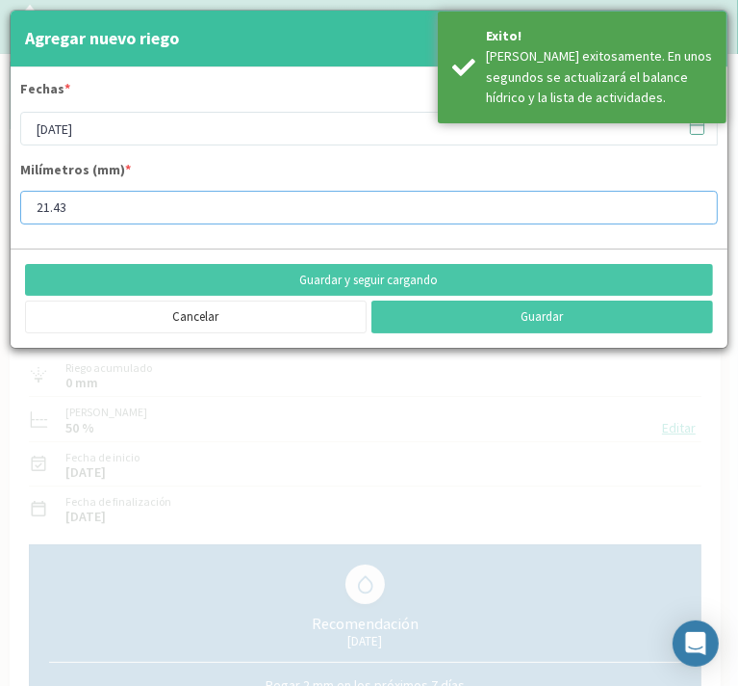
click at [127, 217] on input "21.43" at bounding box center [369, 208] width 698 height 34
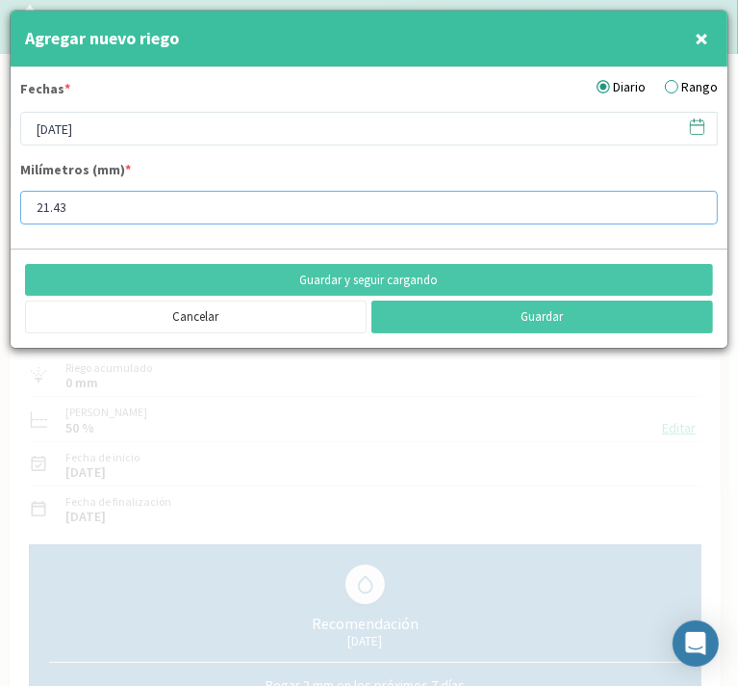
type input "21.4"
type input "2"
type input "41"
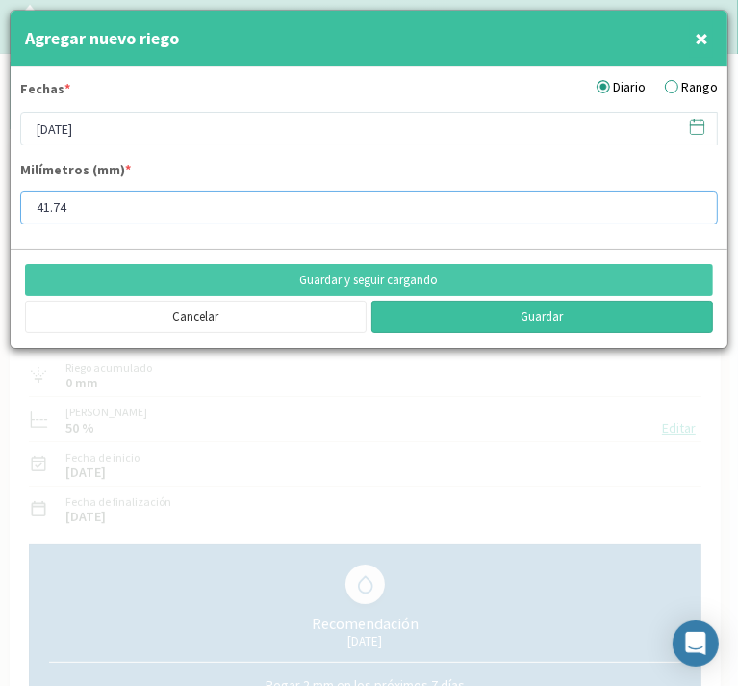
type input "41.74"
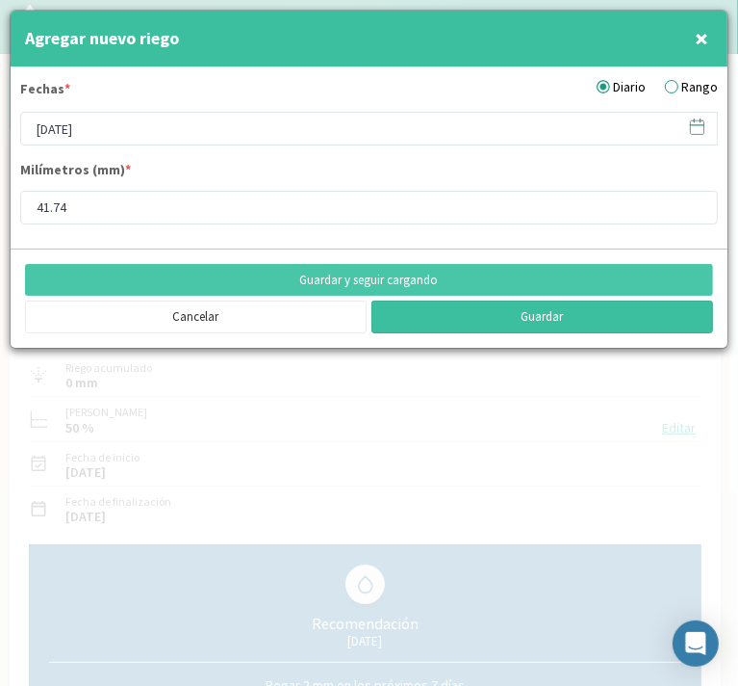
click at [546, 313] on button "Guardar" at bounding box center [543, 316] width 342 height 33
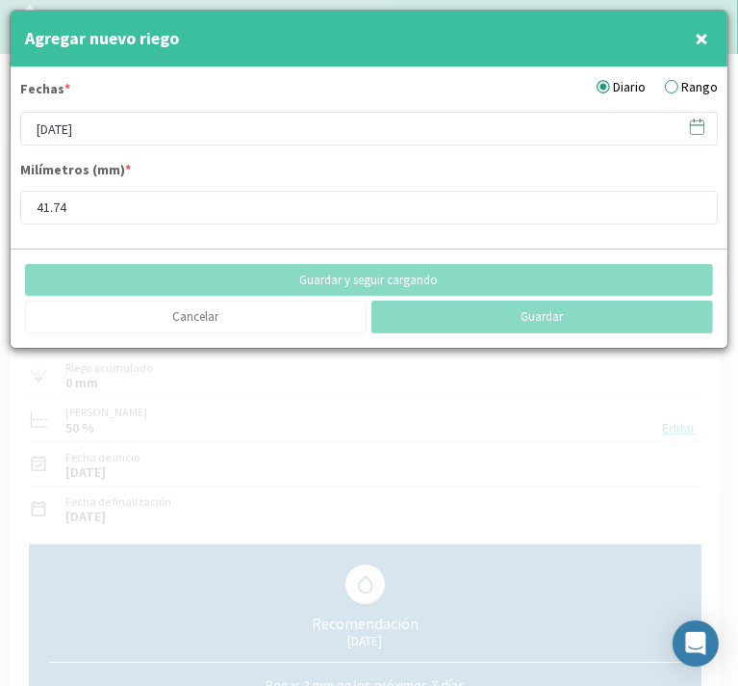
type input "[DATE]"
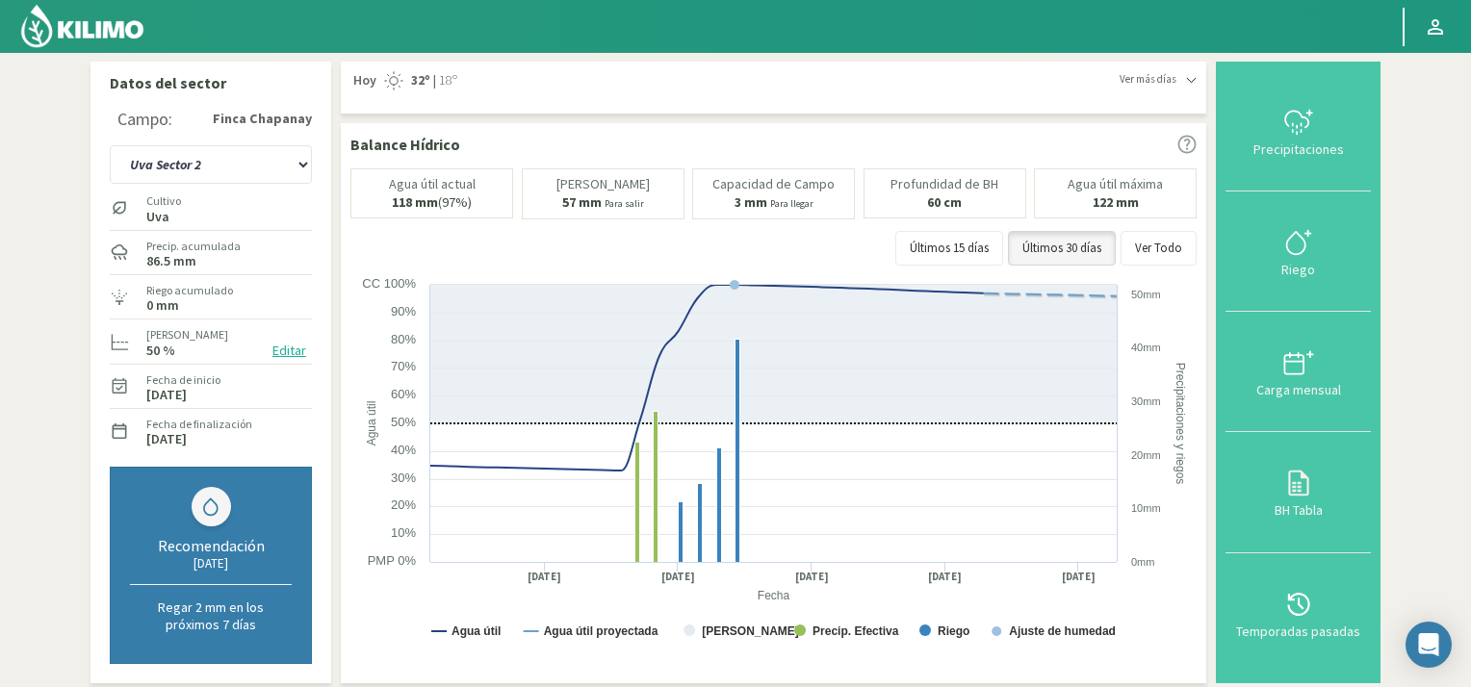
click at [31, 30] on img at bounding box center [82, 26] width 126 height 46
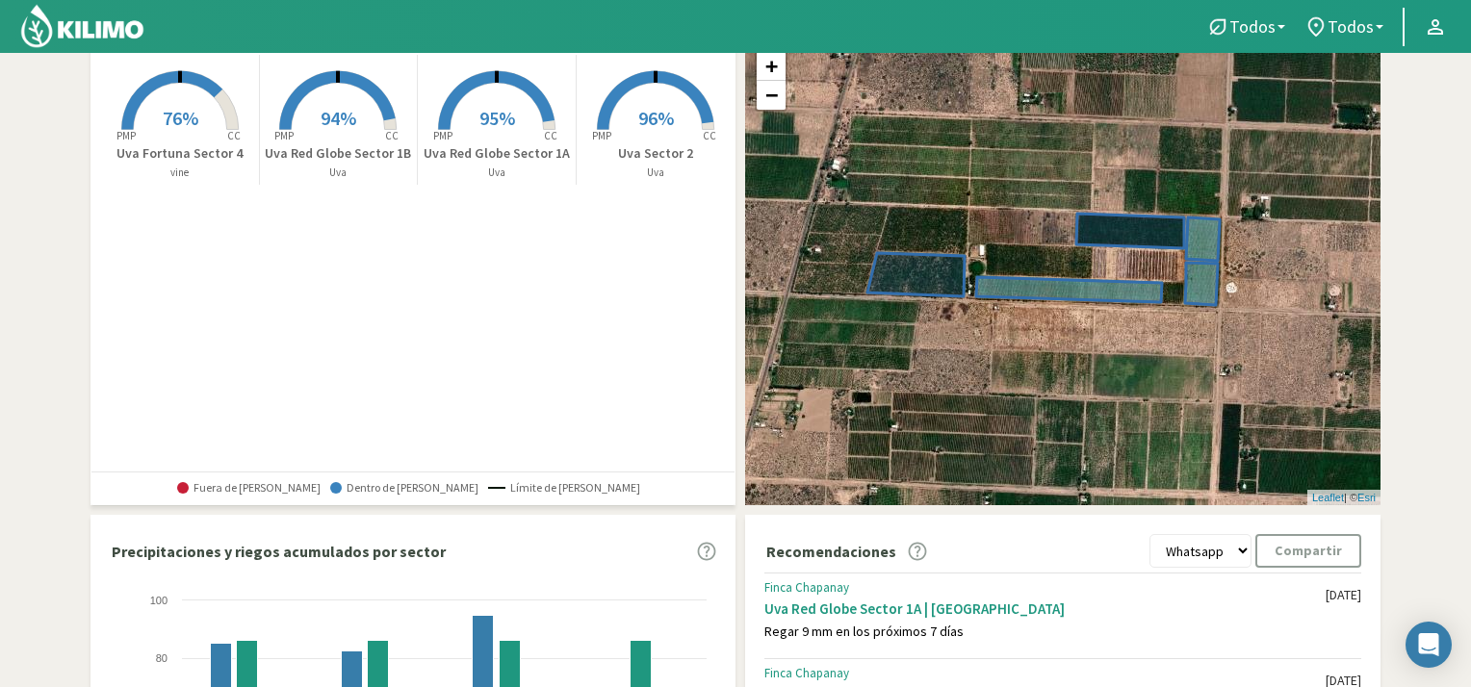
scroll to position [89, 0]
